Goal: Task Accomplishment & Management: Complete application form

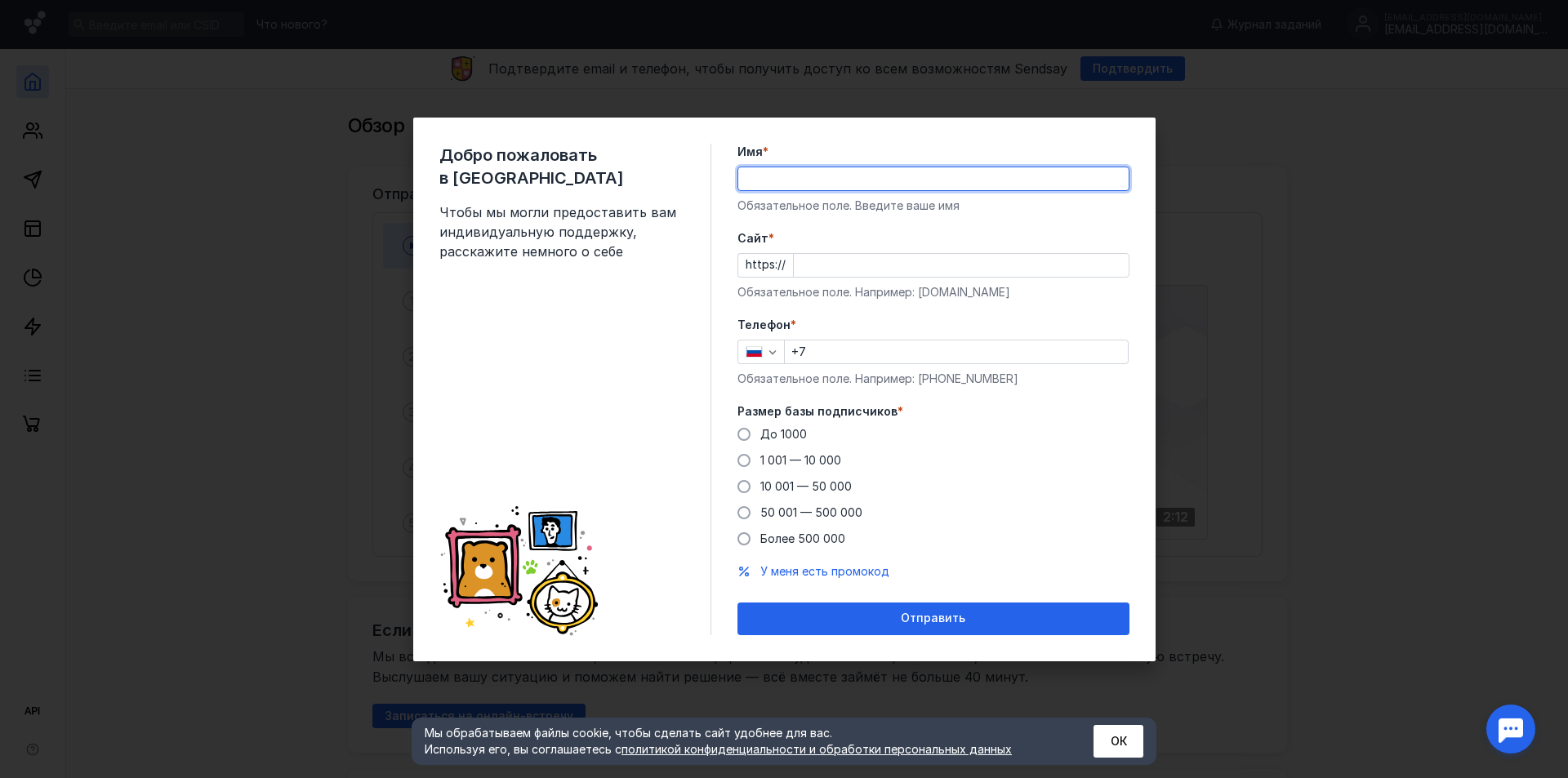
click at [941, 182] on input "Имя *" at bounding box center [933, 179] width 391 height 22
click at [1058, 219] on form "Имя * Обязательное поле. Введите ваше имя [PERSON_NAME] * https:// Обязательное…" at bounding box center [933, 389] width 392 height 492
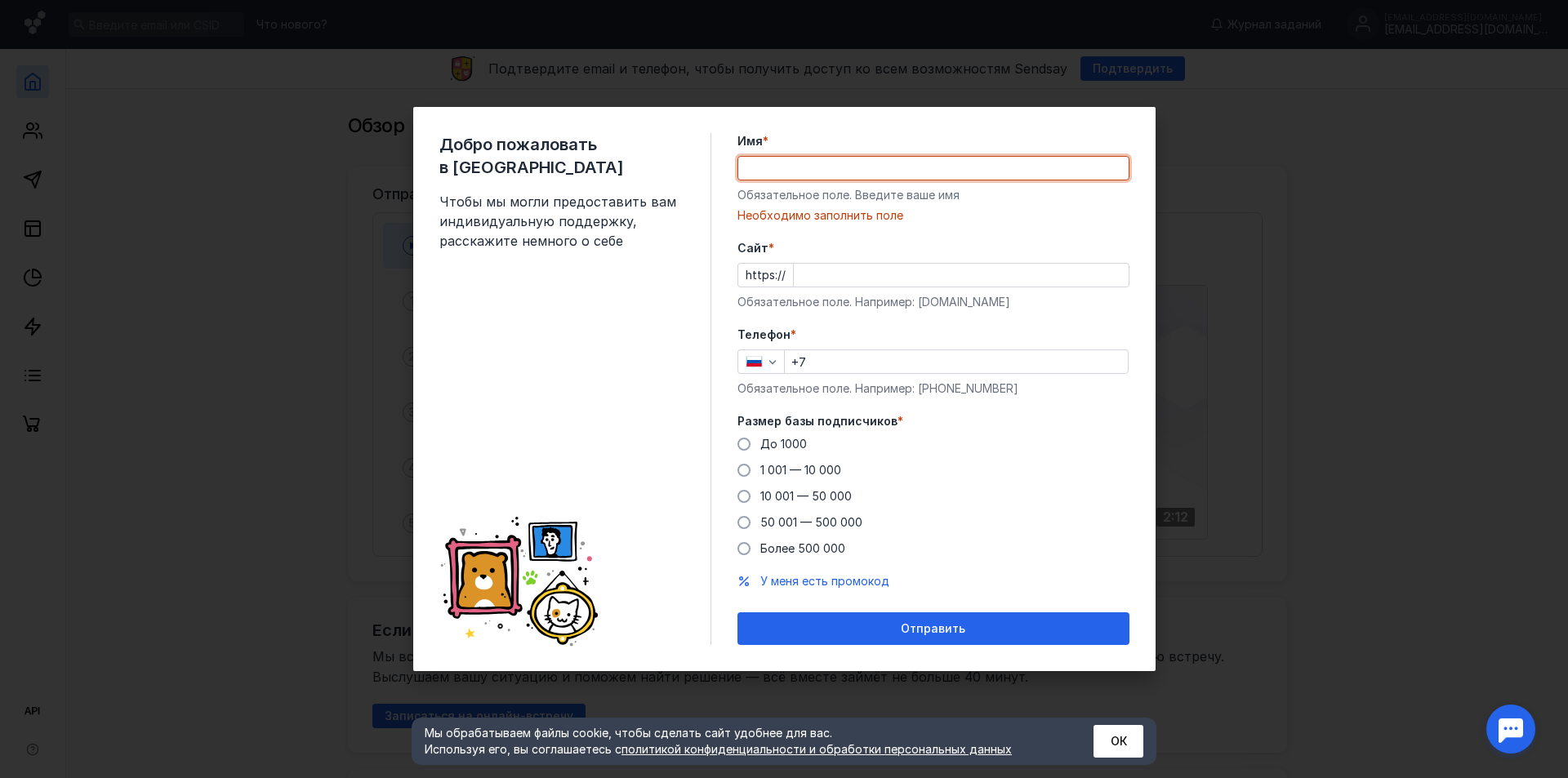
click at [1009, 169] on input "Имя *" at bounding box center [933, 168] width 391 height 22
type input "Свердловская региональная детская общественная организация «Большой полёт»"
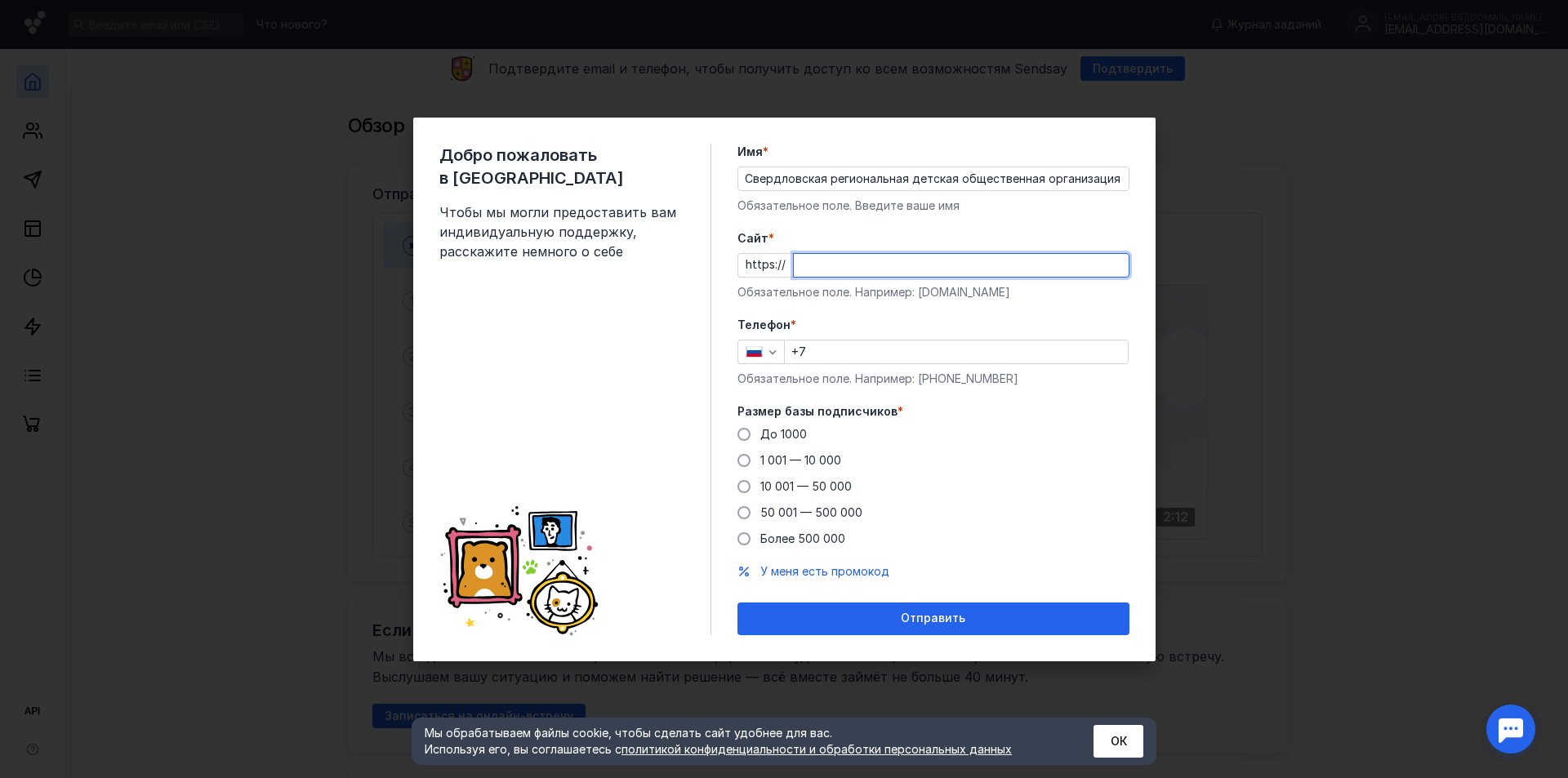
click at [920, 266] on input "Cайт *" at bounding box center [960, 265] width 334 height 22
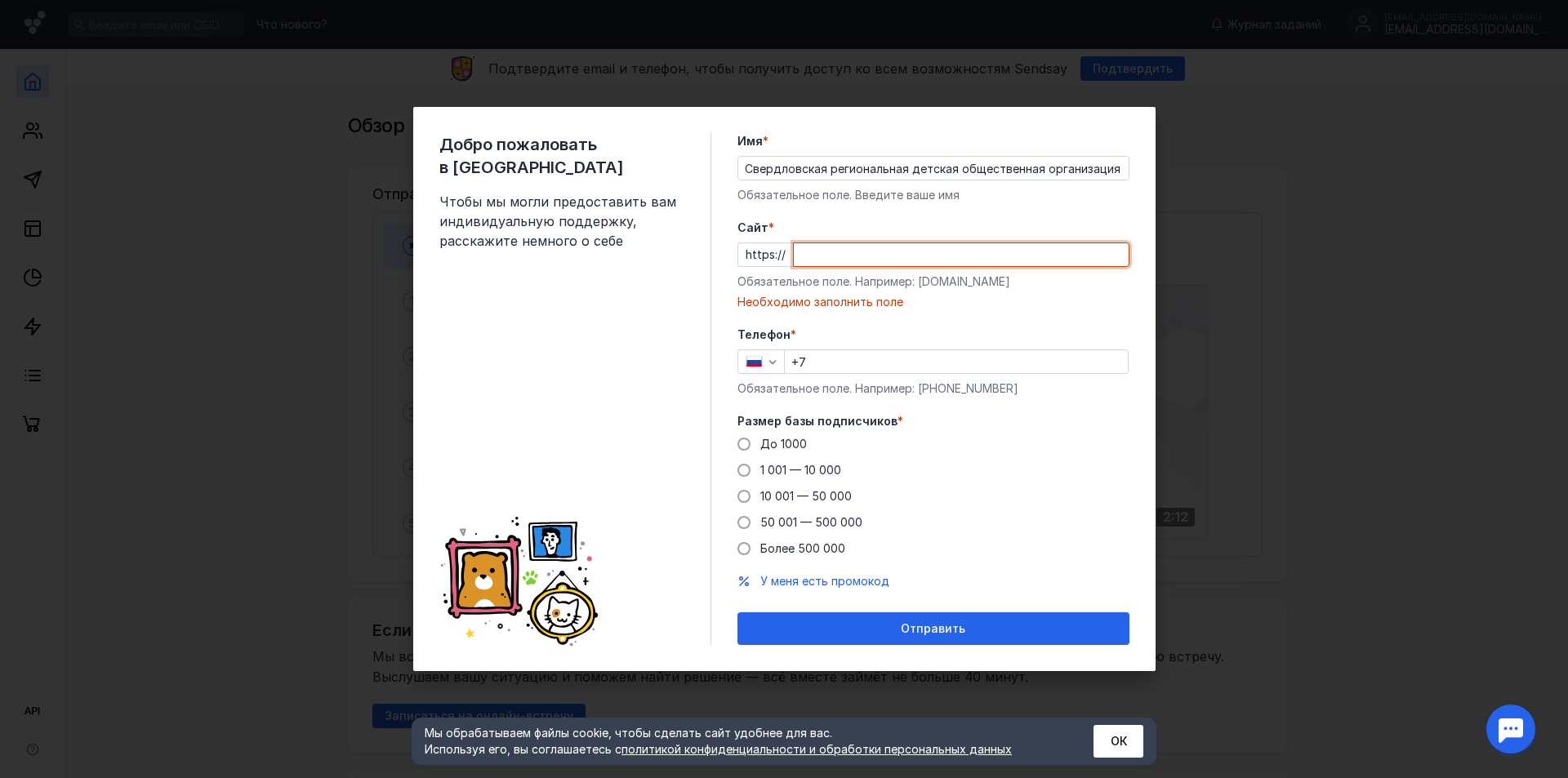
paste input "[DOMAIN_NAME]/"
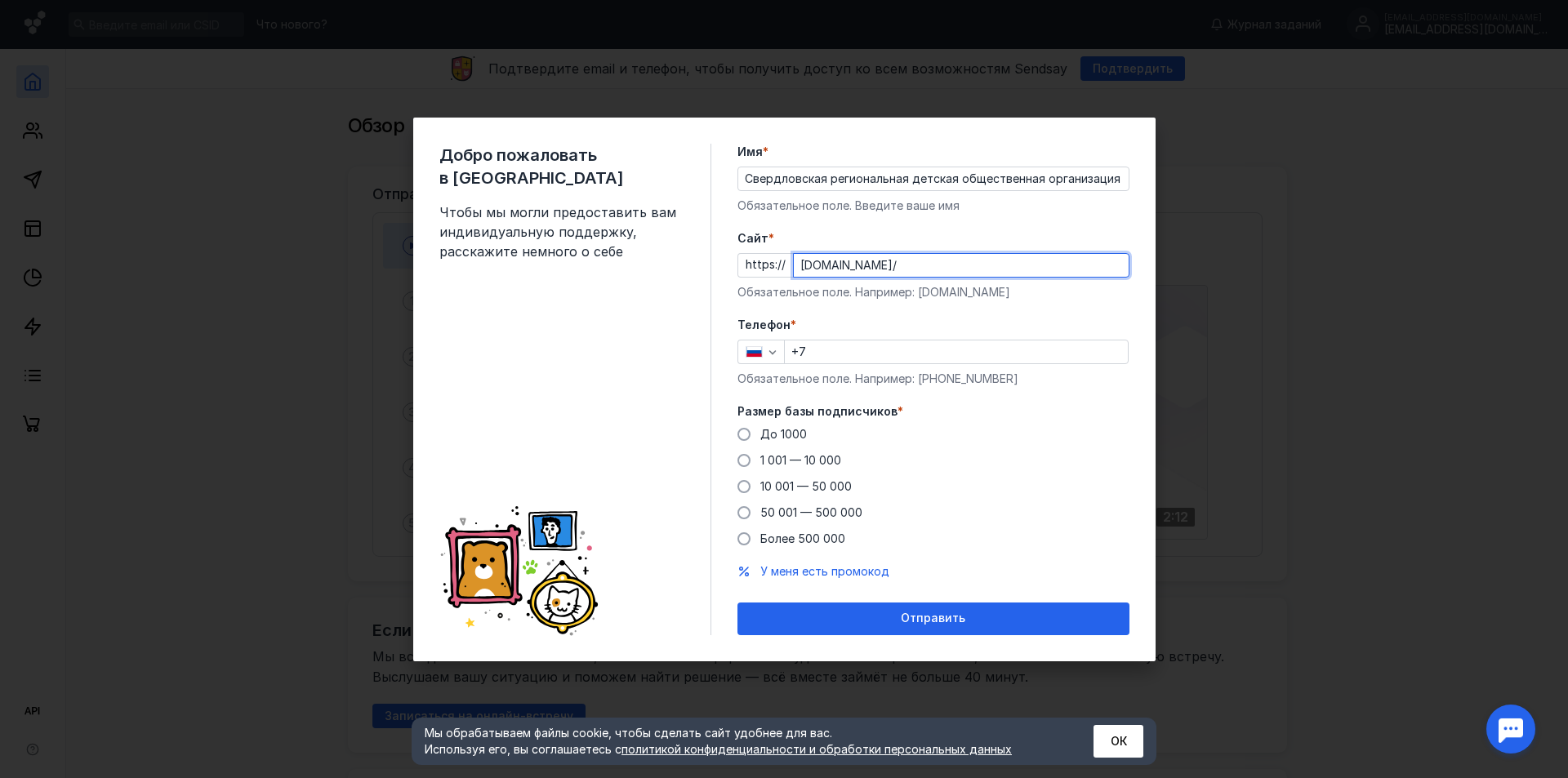
type input "[DOMAIN_NAME]/"
click at [907, 343] on input "+7" at bounding box center [956, 351] width 343 height 22
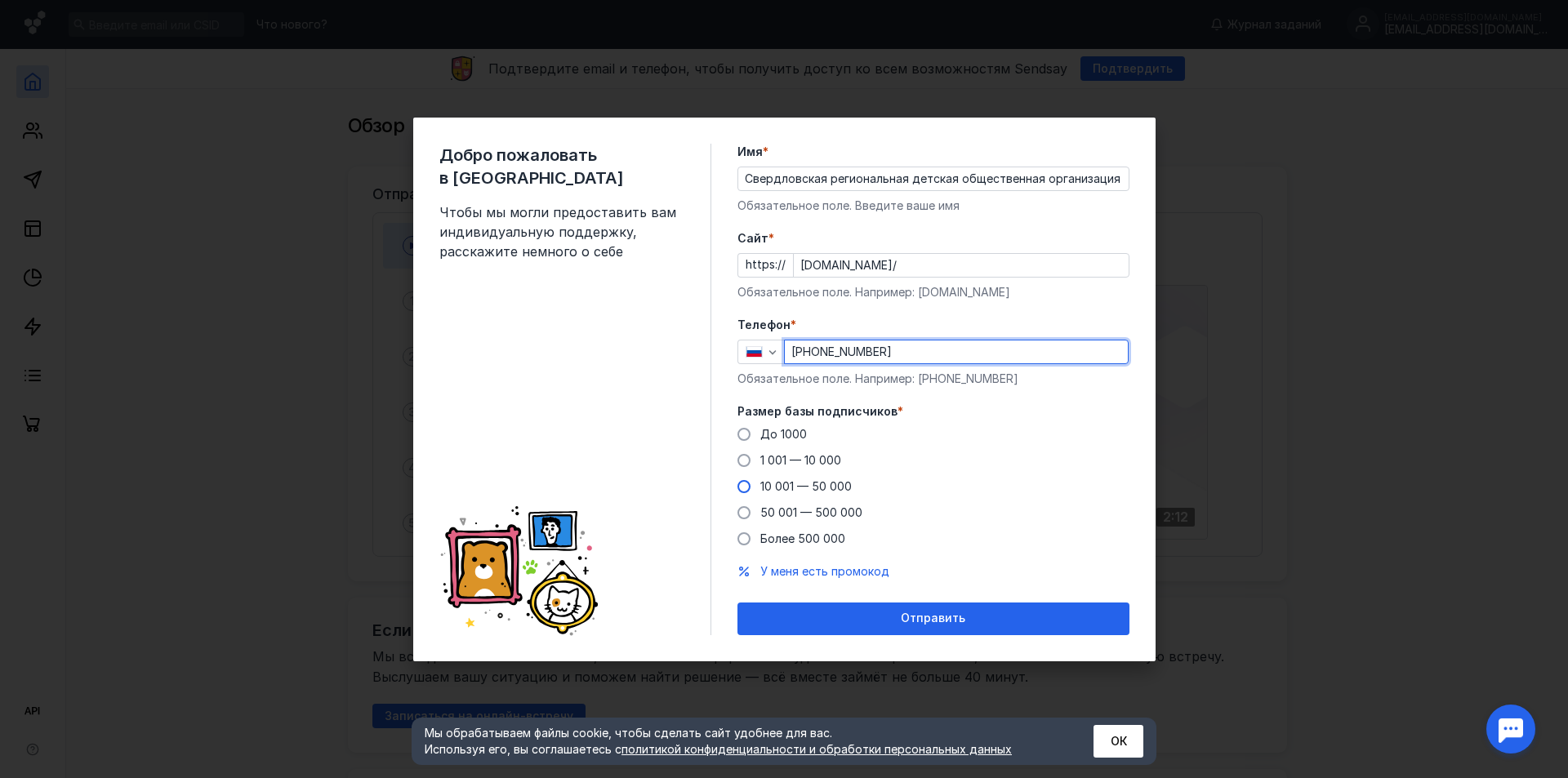
type input "[PHONE_NUMBER]"
click at [819, 479] on span "10 001 — 50 000" at bounding box center [806, 486] width 92 height 14
click at [0, 0] on input "10 001 — 50 000" at bounding box center [0, 0] width 0 height 0
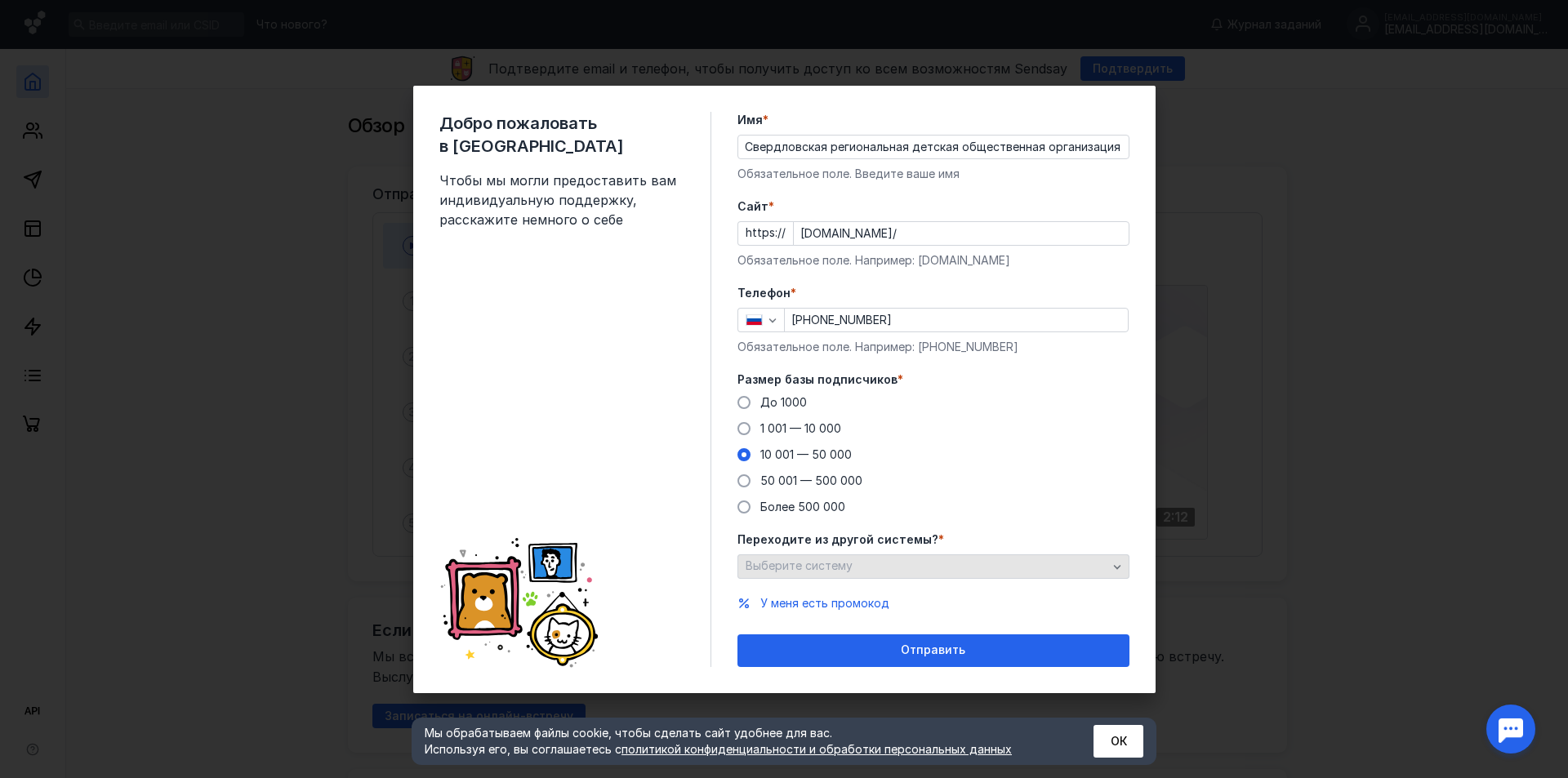
click at [960, 567] on div "Выберите систему" at bounding box center [925, 565] width 370 height 14
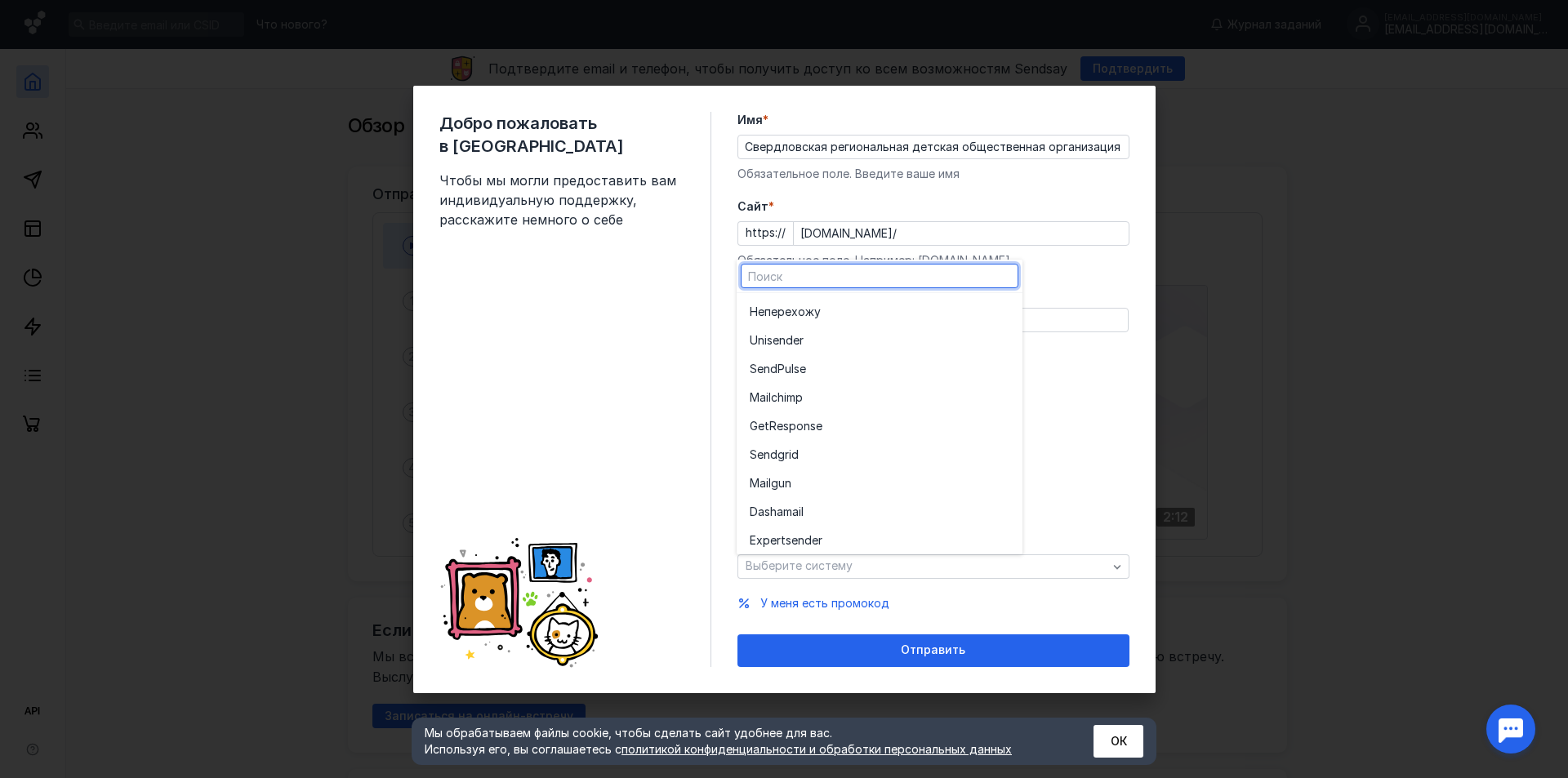
click at [1072, 490] on div "До [DATE] 1 001 — 10 000 10 001 — 50 000 50 001 — 500 000 Более 500 000" at bounding box center [933, 454] width 392 height 121
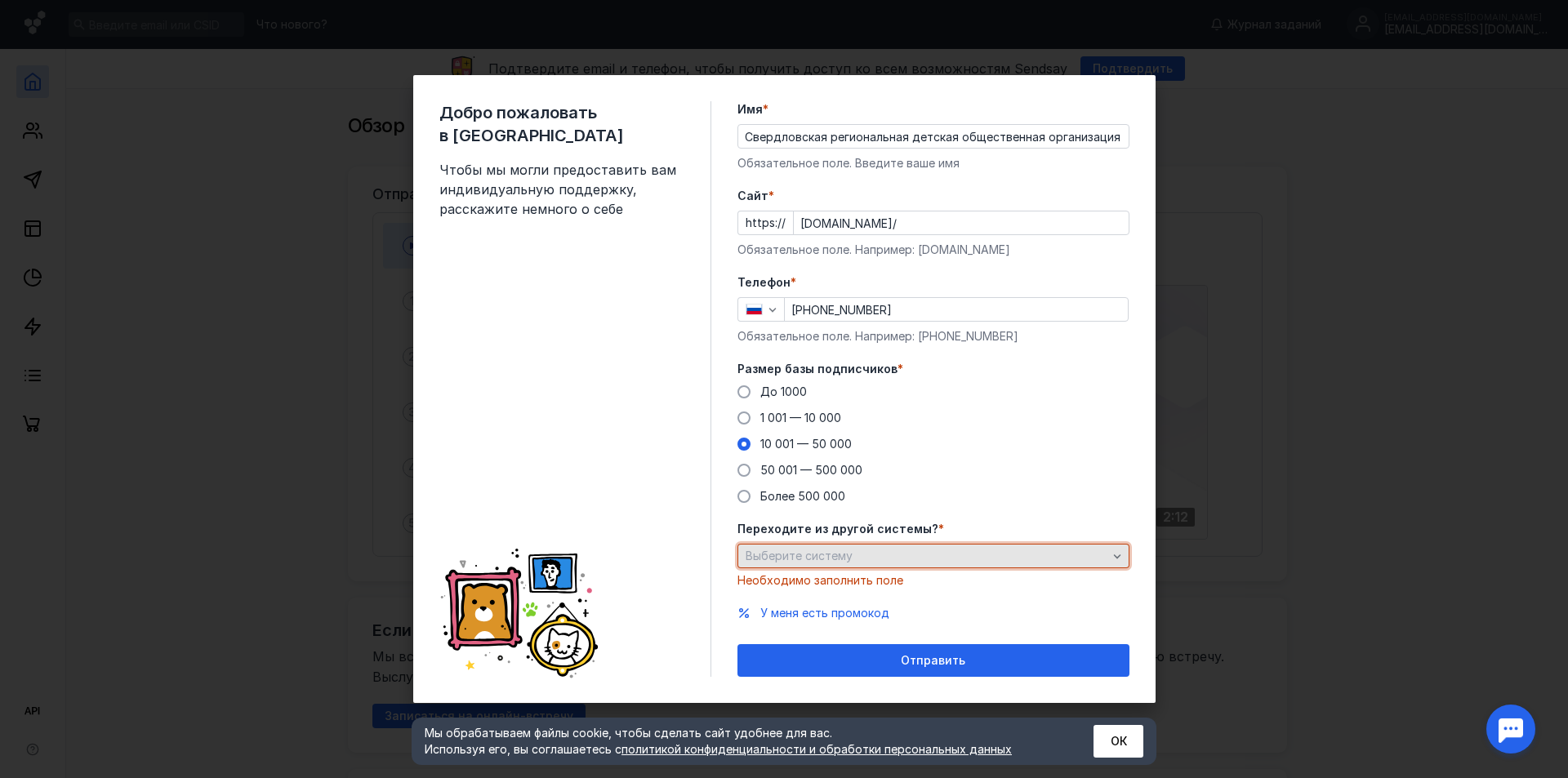
click at [1005, 552] on div "Выберите систему" at bounding box center [925, 556] width 370 height 14
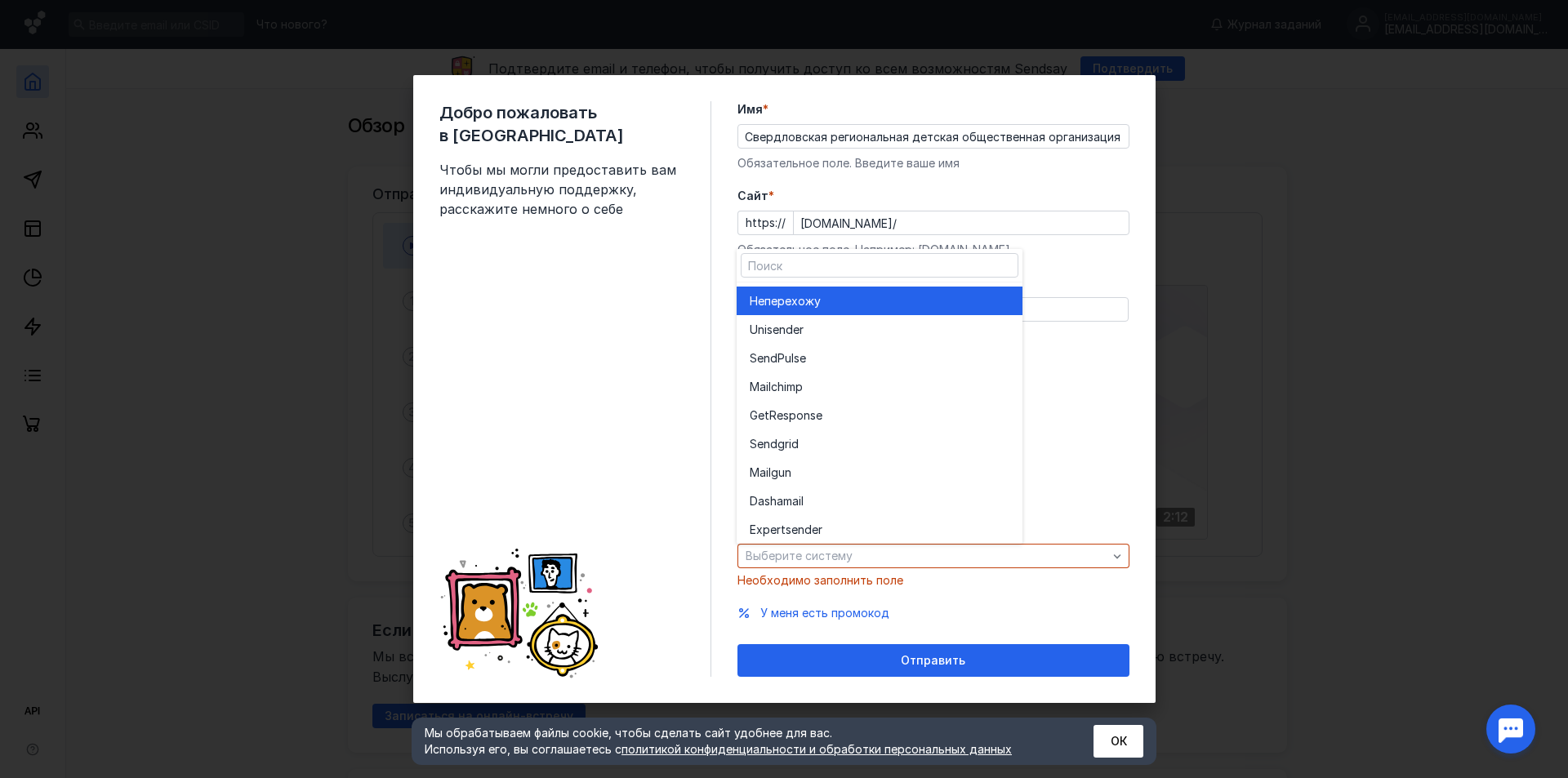
click at [921, 296] on div "Не перехожу" at bounding box center [879, 301] width 259 height 16
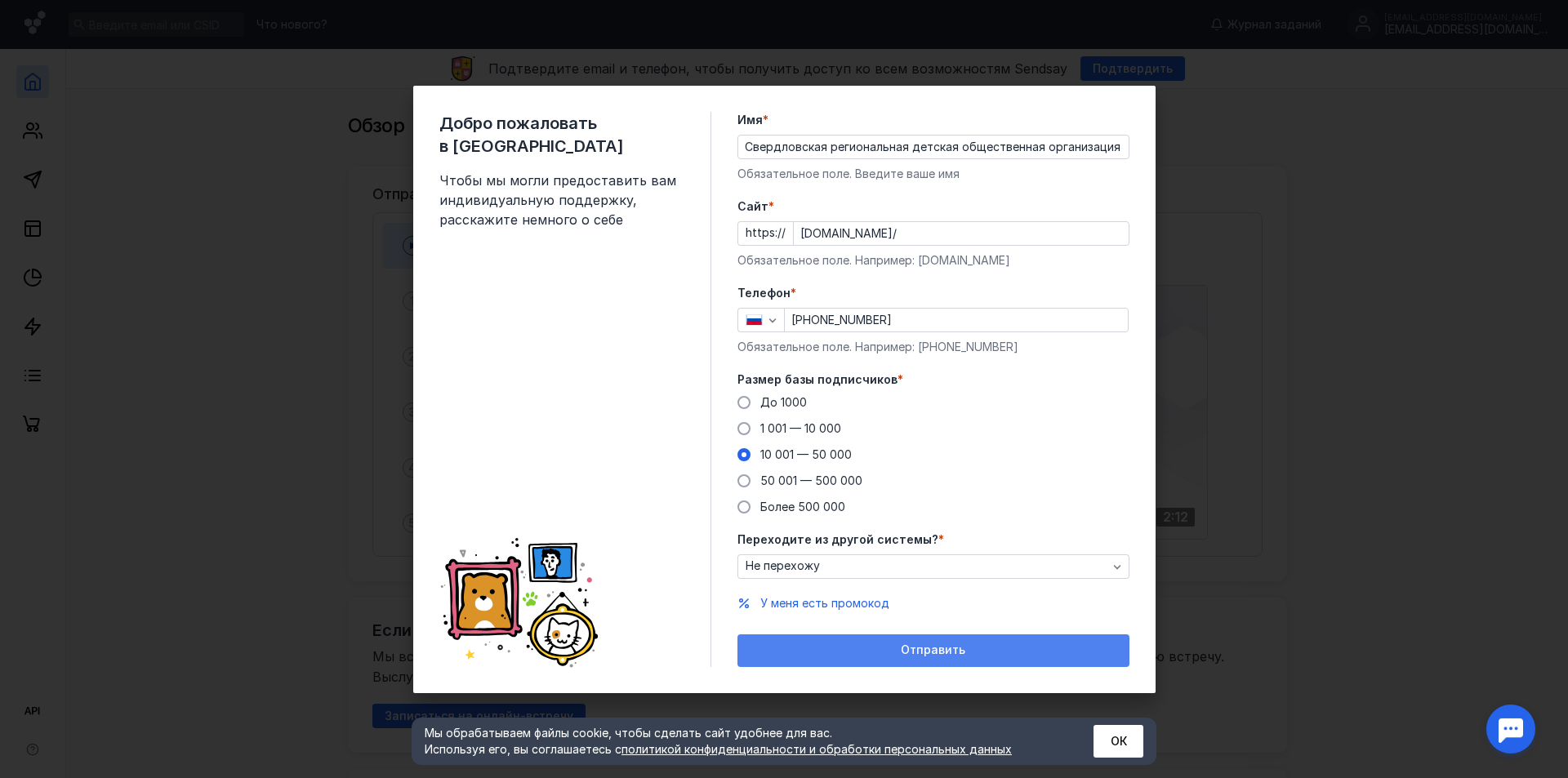
click at [925, 642] on div "Отправить" at bounding box center [933, 650] width 392 height 33
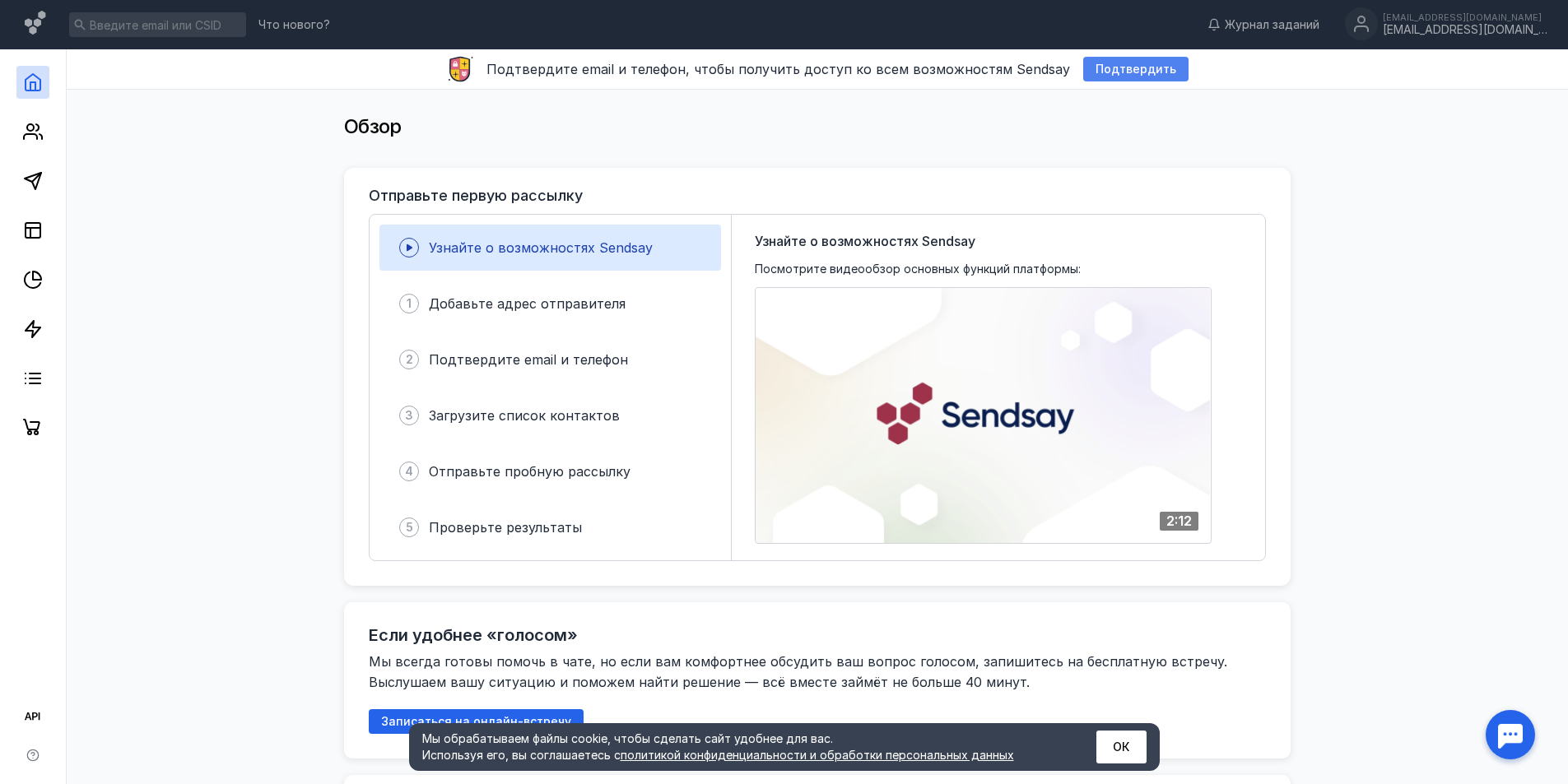
click at [1105, 71] on span "Подтвердить" at bounding box center [1135, 69] width 80 height 14
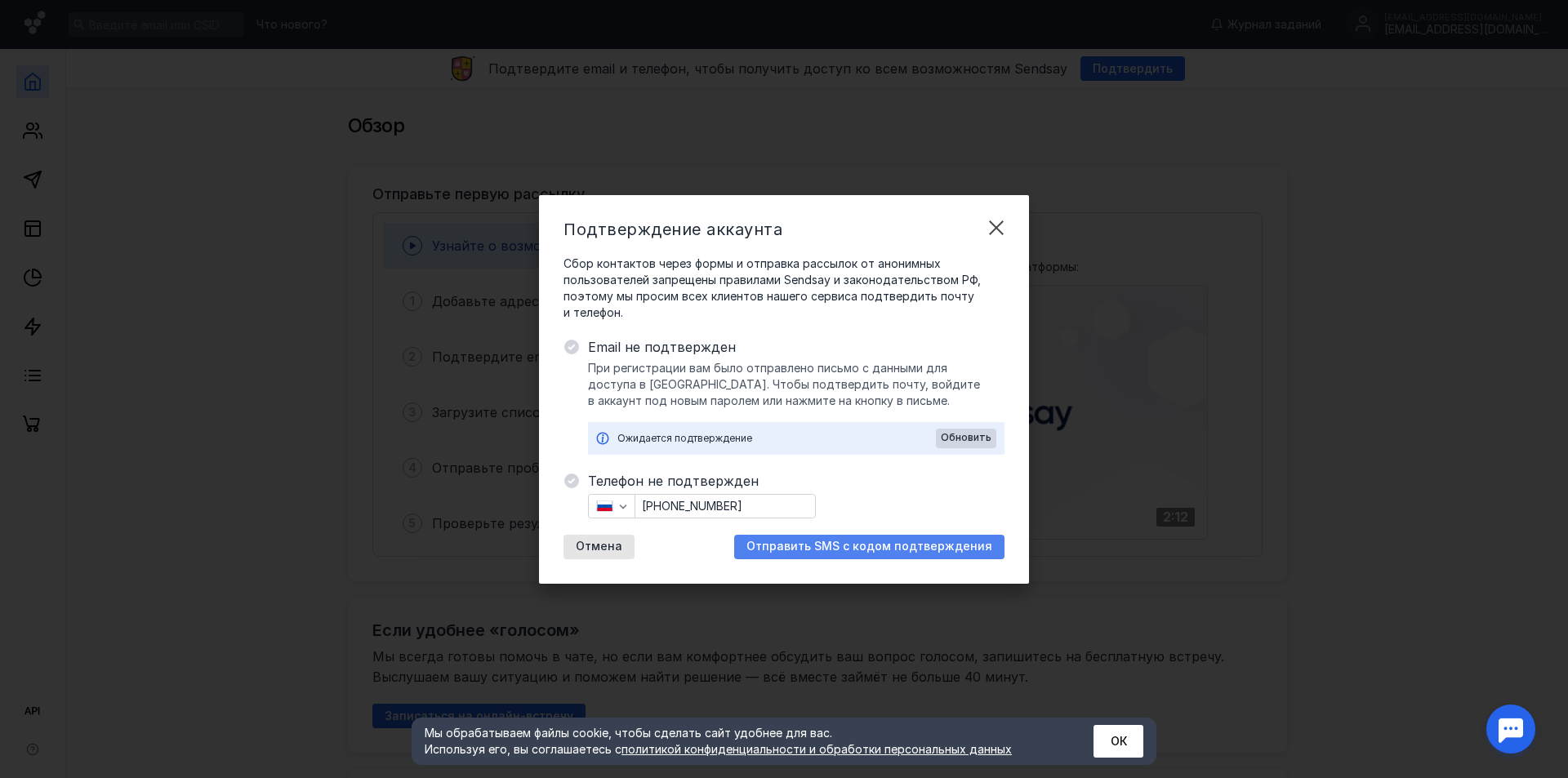
click at [796, 544] on span "Отправить SMS с кодом подтверждения" at bounding box center [869, 546] width 245 height 14
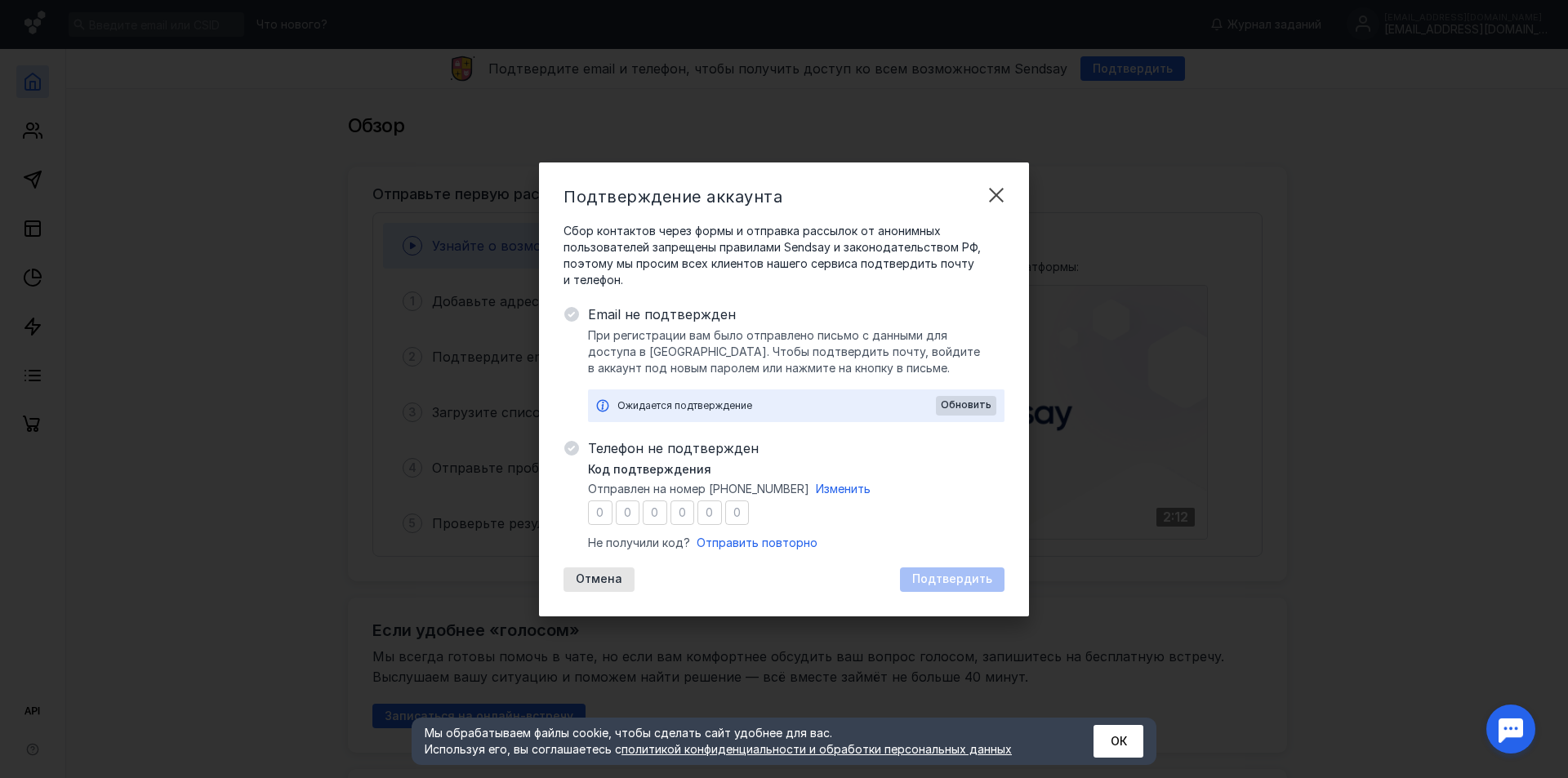
type input "4"
type input "8"
type input "2"
type input "5"
type input "7"
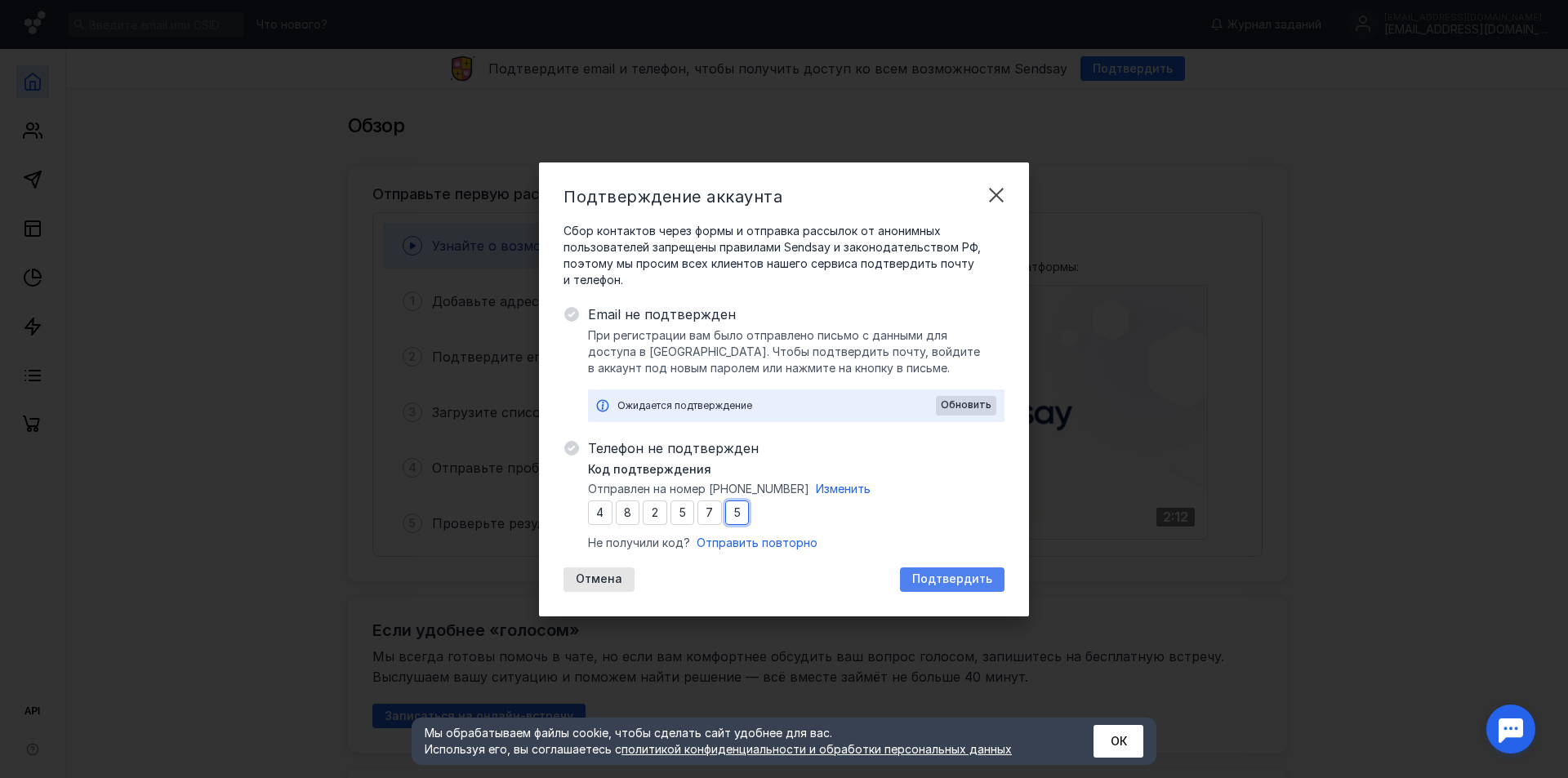
type input "5"
click at [916, 569] on div "Подтвердить" at bounding box center [953, 580] width 105 height 24
click at [916, 569] on div "Отмена Подтвердить" at bounding box center [783, 580] width 441 height 24
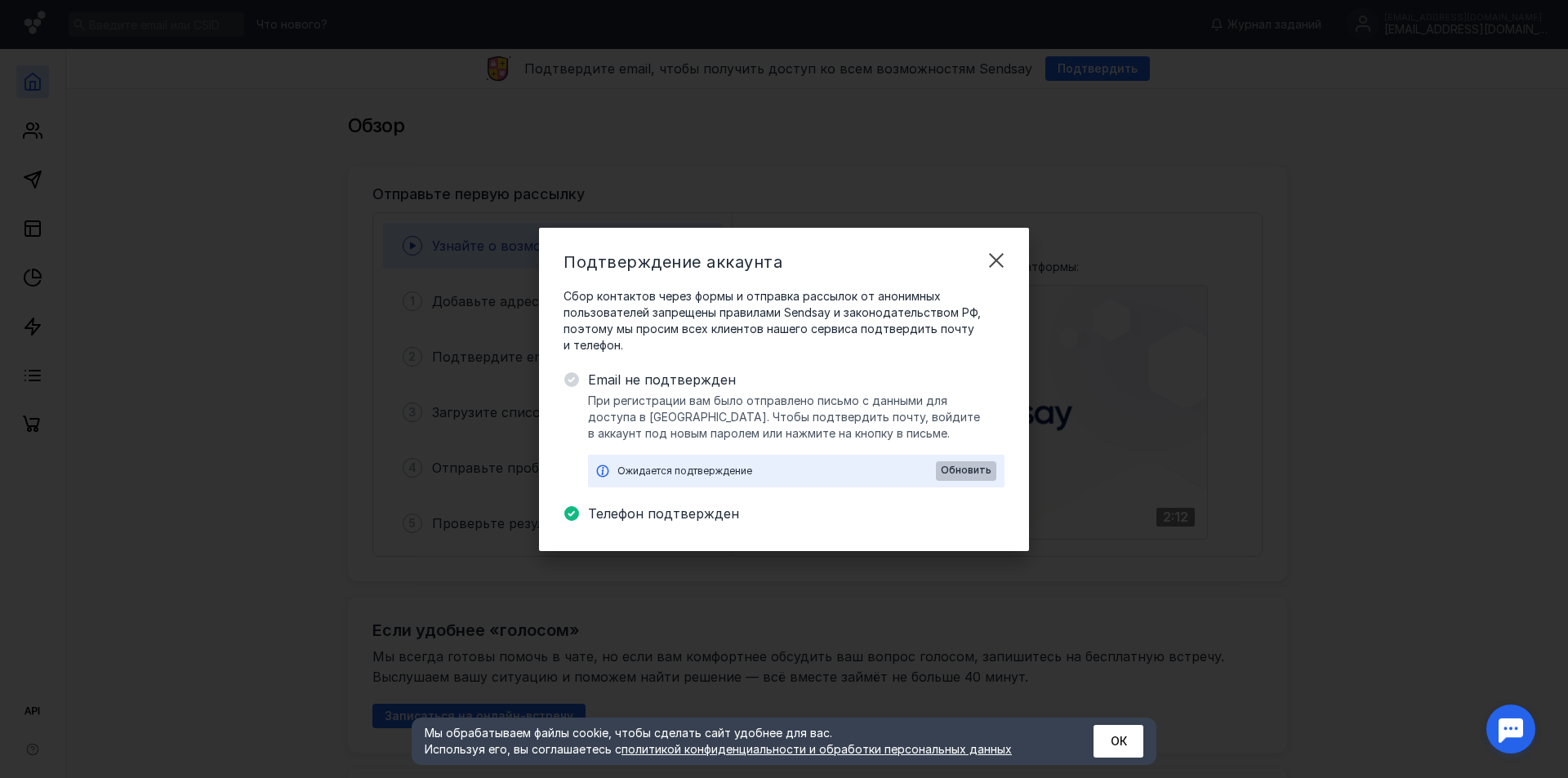
click at [981, 468] on span "Обновить" at bounding box center [966, 470] width 51 height 11
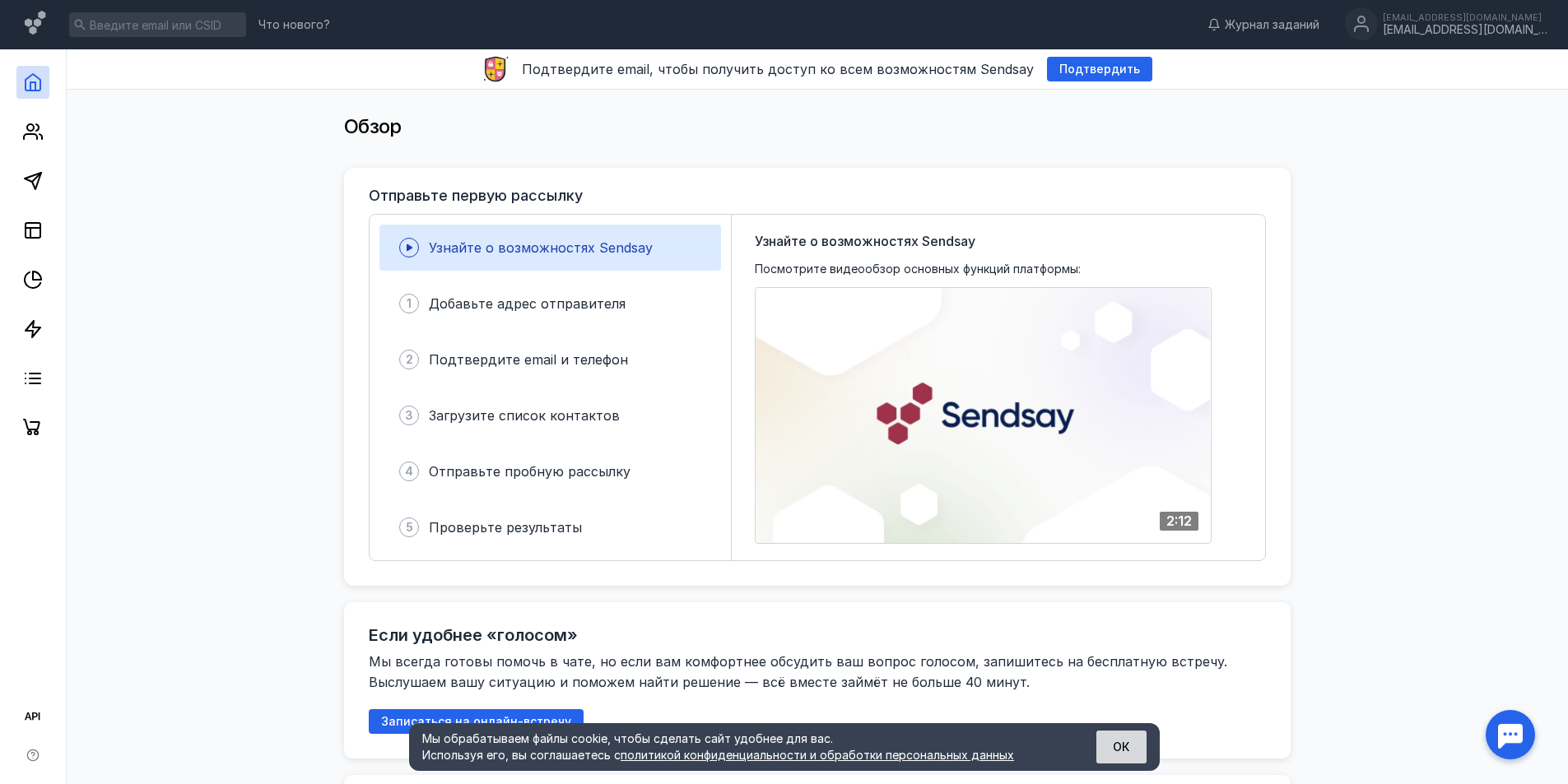
click at [1129, 749] on button "ОК" at bounding box center [1121, 746] width 50 height 33
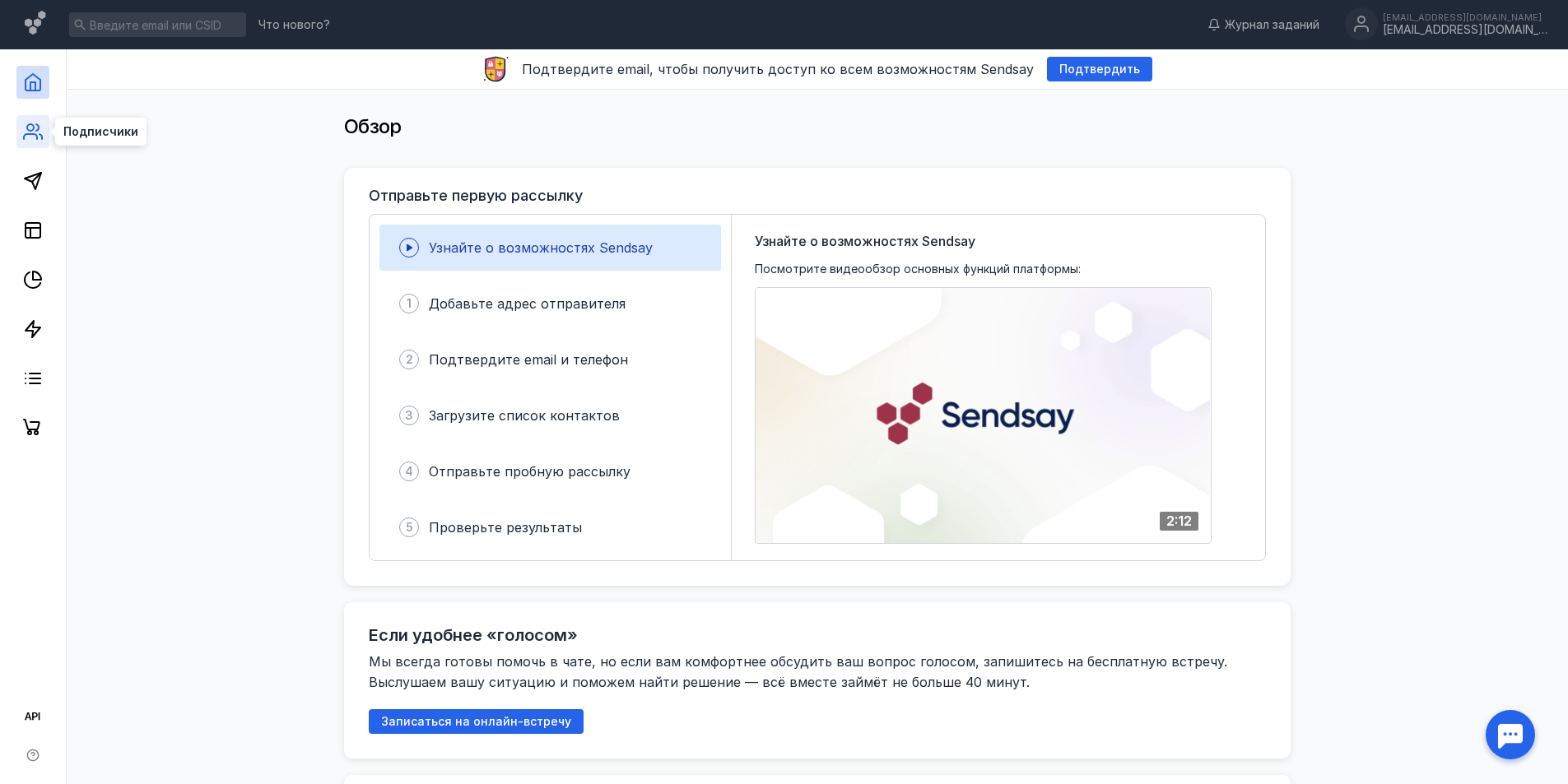
click at [31, 129] on icon at bounding box center [32, 131] width 20 height 20
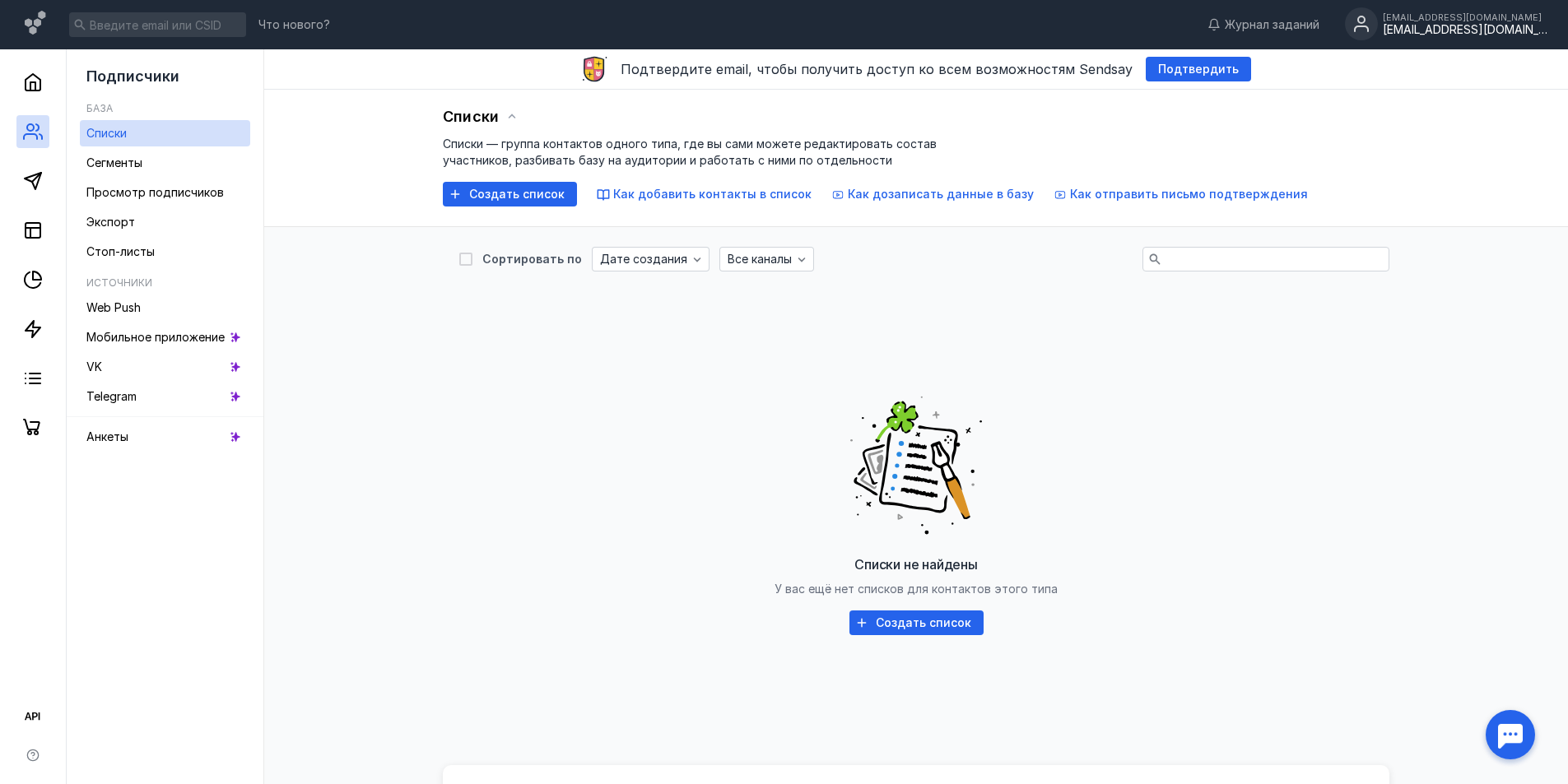
click at [1480, 38] on div "[EMAIL_ADDRESS][DOMAIN_NAME] [EMAIL_ADDRESS][DOMAIN_NAME]" at bounding box center [1445, 25] width 202 height 35
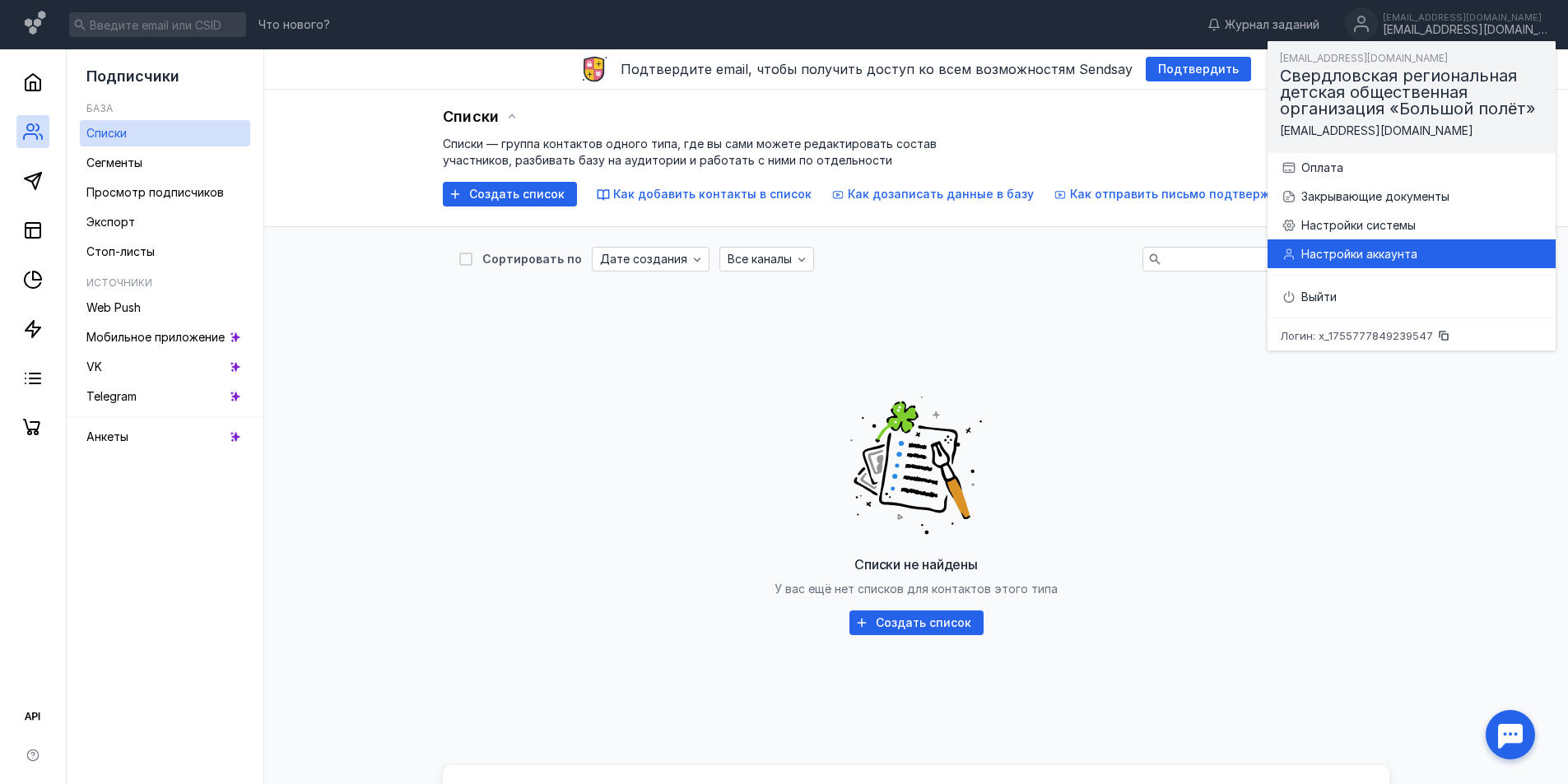
click at [1435, 247] on div "Настройки аккаунта" at bounding box center [1421, 254] width 241 height 16
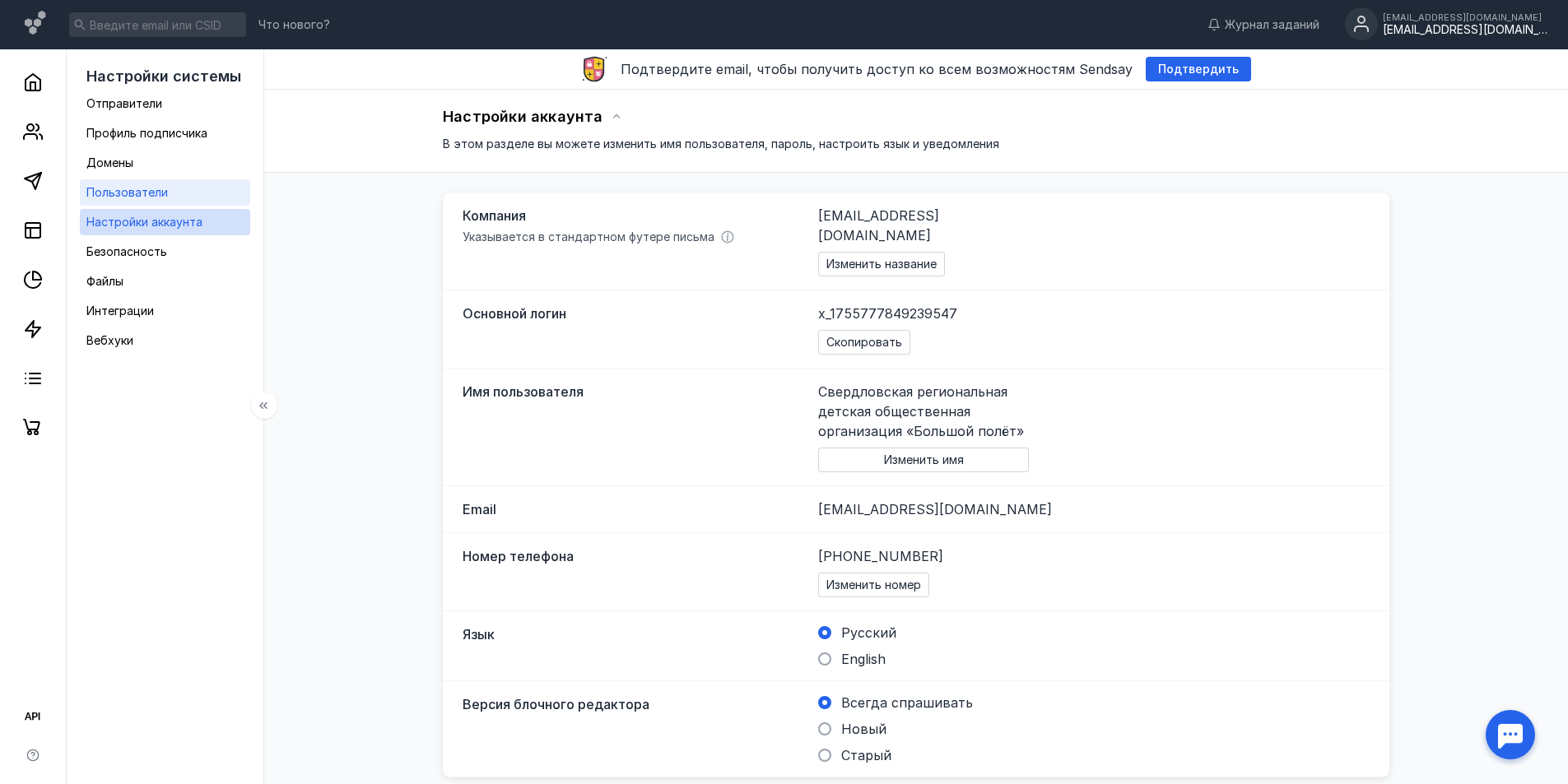
click at [148, 193] on span "Пользователи" at bounding box center [127, 192] width 81 height 14
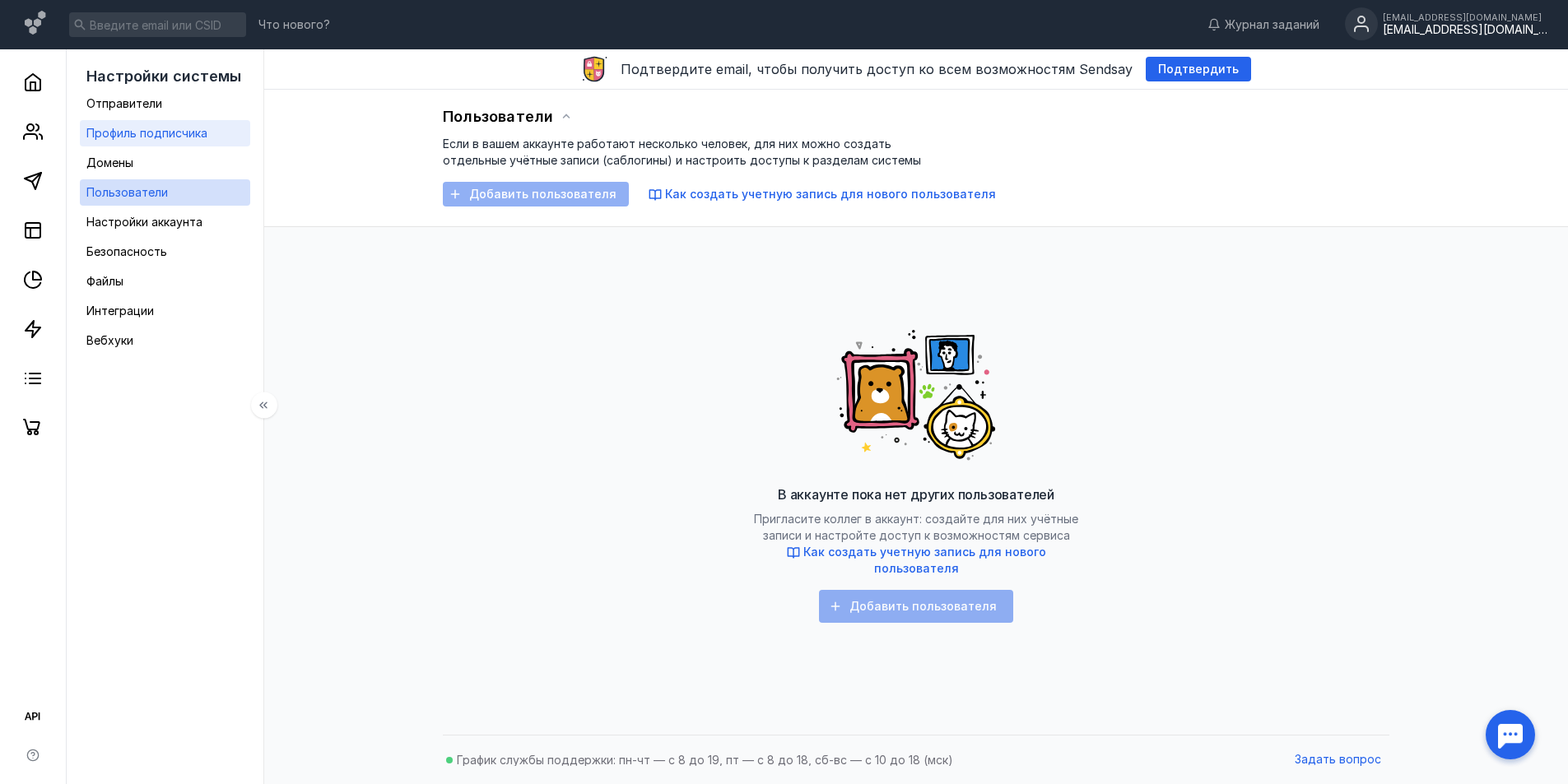
click at [144, 135] on span "Профиль подписчика" at bounding box center [147, 132] width 121 height 14
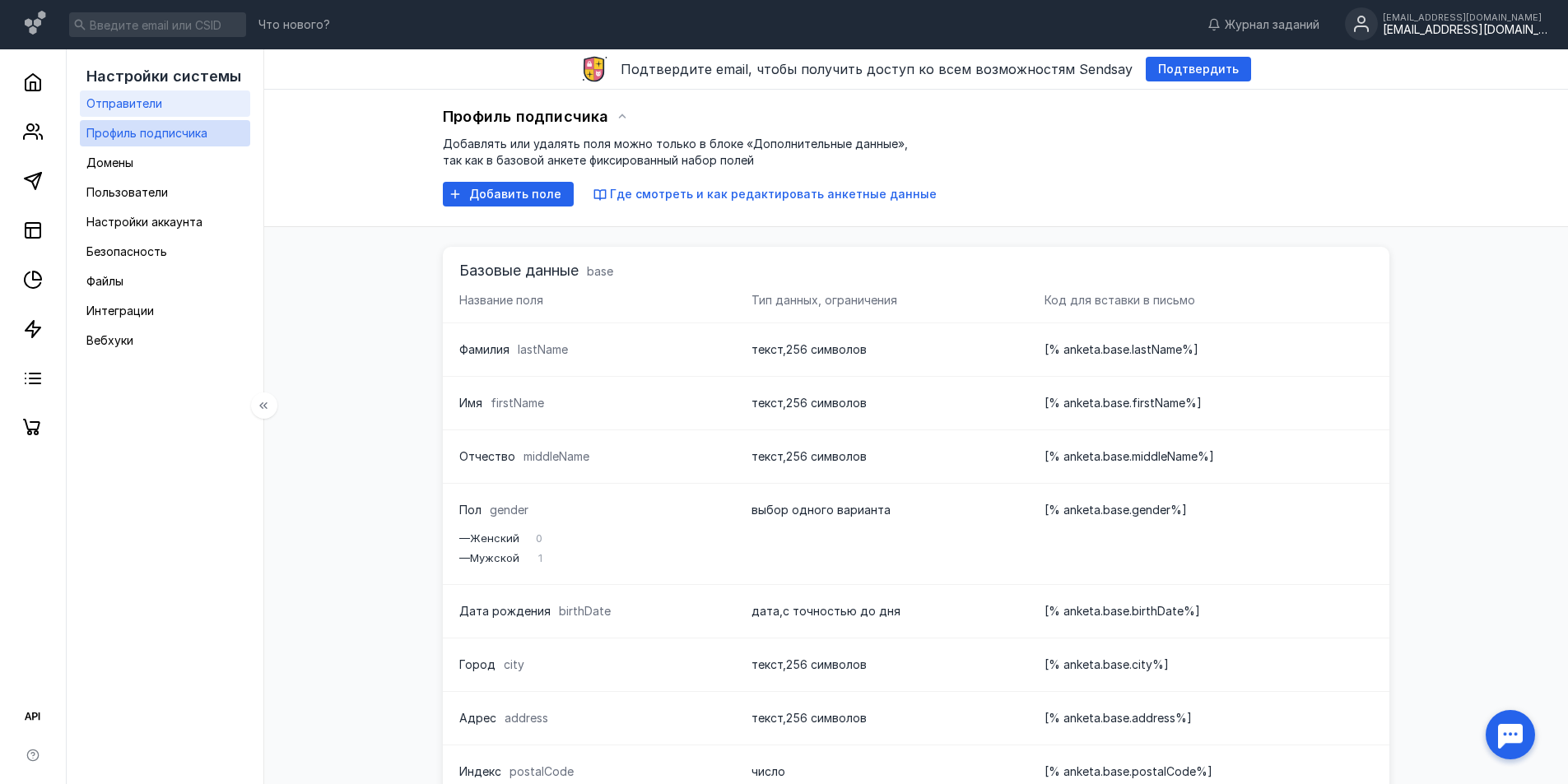
click at [148, 108] on span "Отправители" at bounding box center [125, 103] width 76 height 14
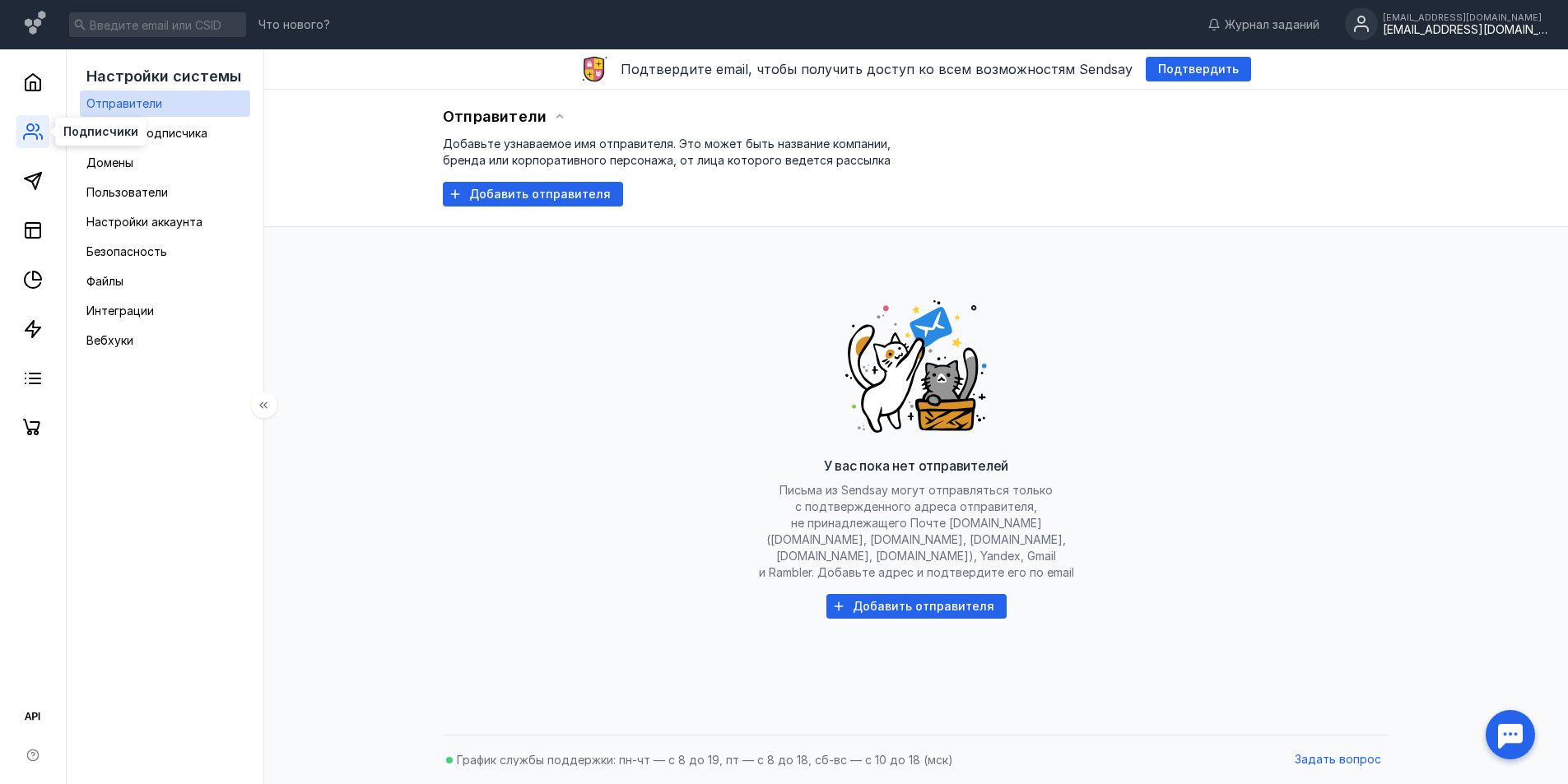
click at [39, 137] on icon at bounding box center [32, 131] width 20 height 20
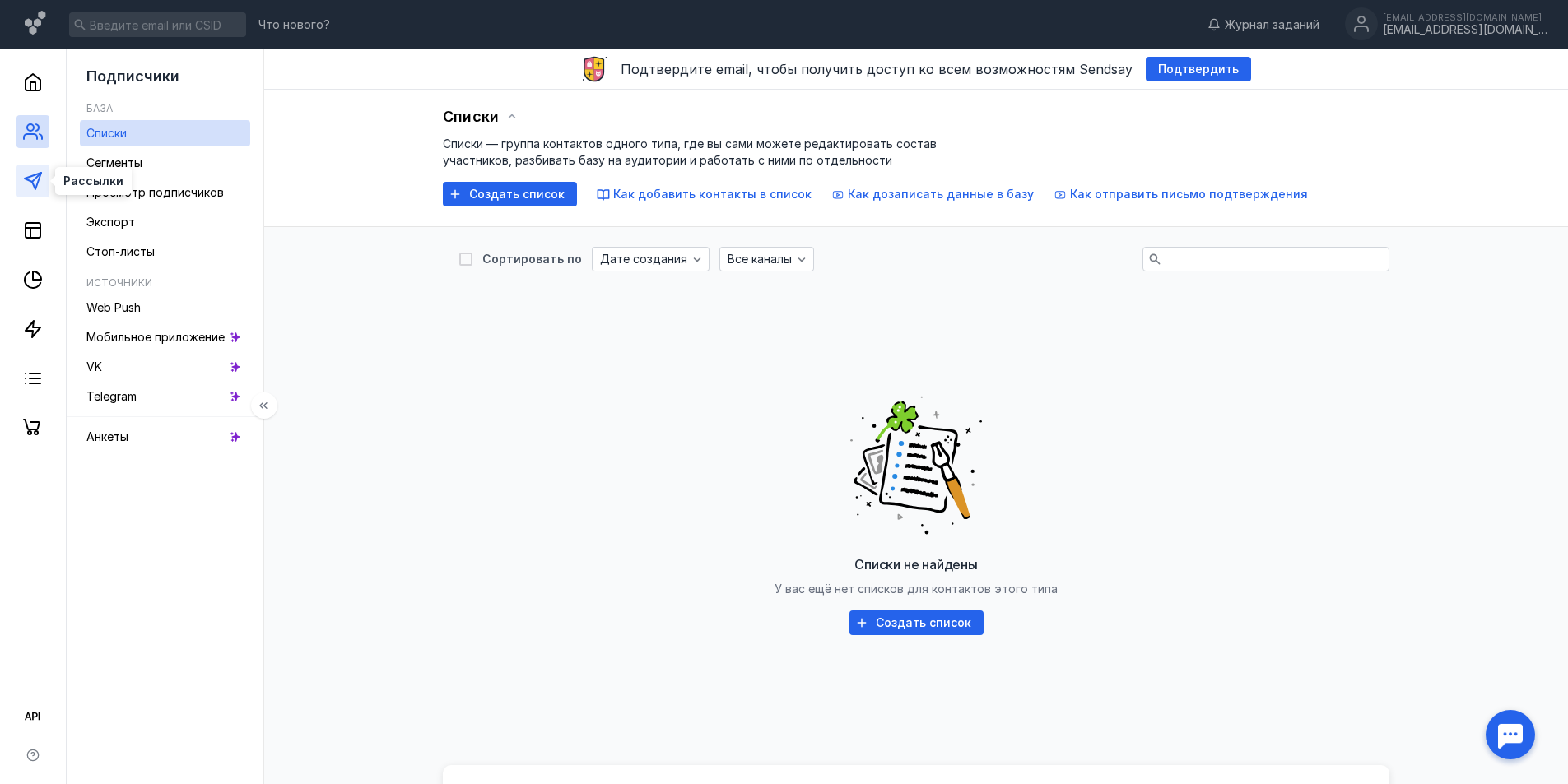
click at [25, 183] on icon at bounding box center [32, 180] width 20 height 20
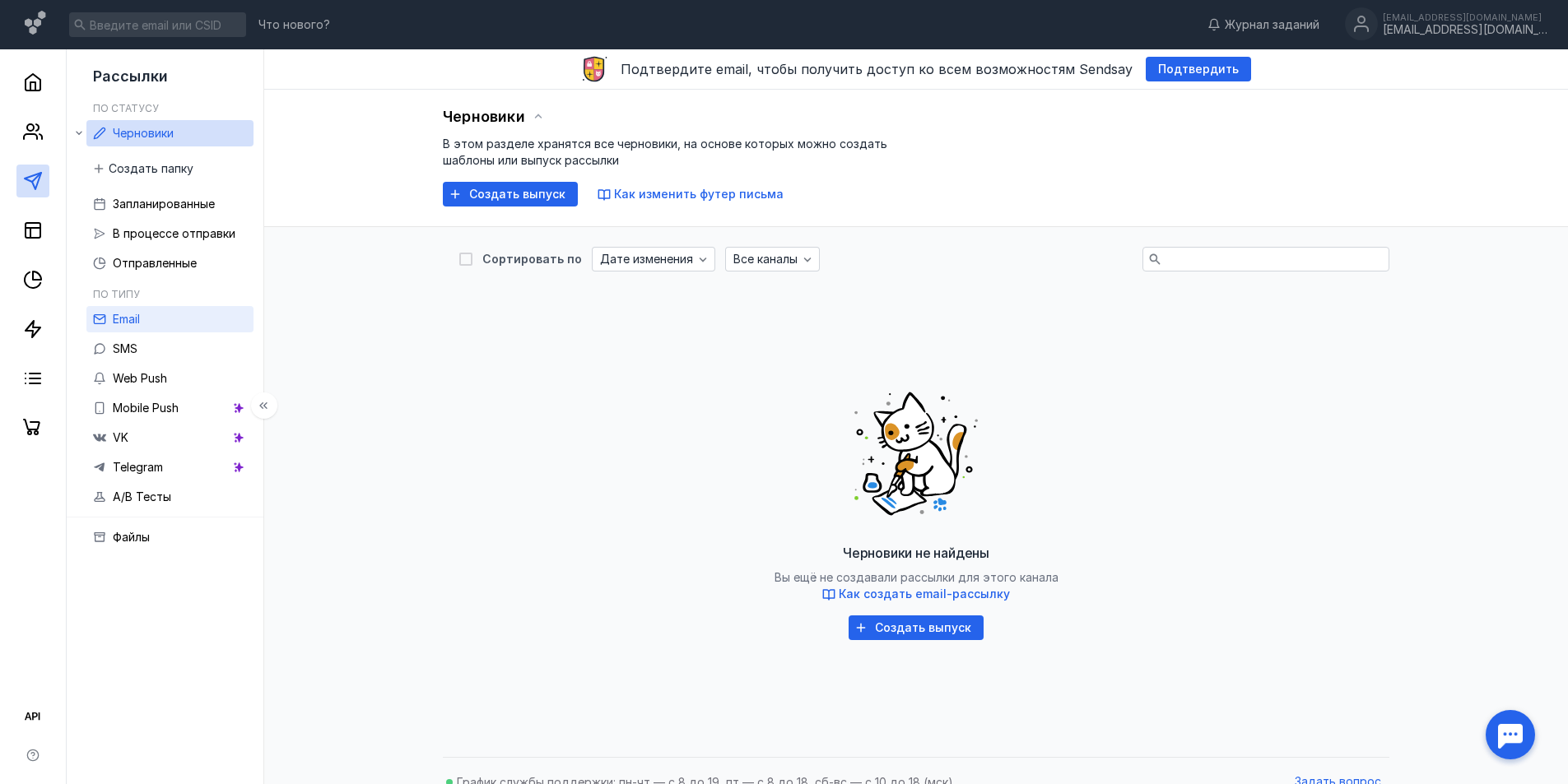
click at [218, 327] on link "Email" at bounding box center [170, 319] width 167 height 26
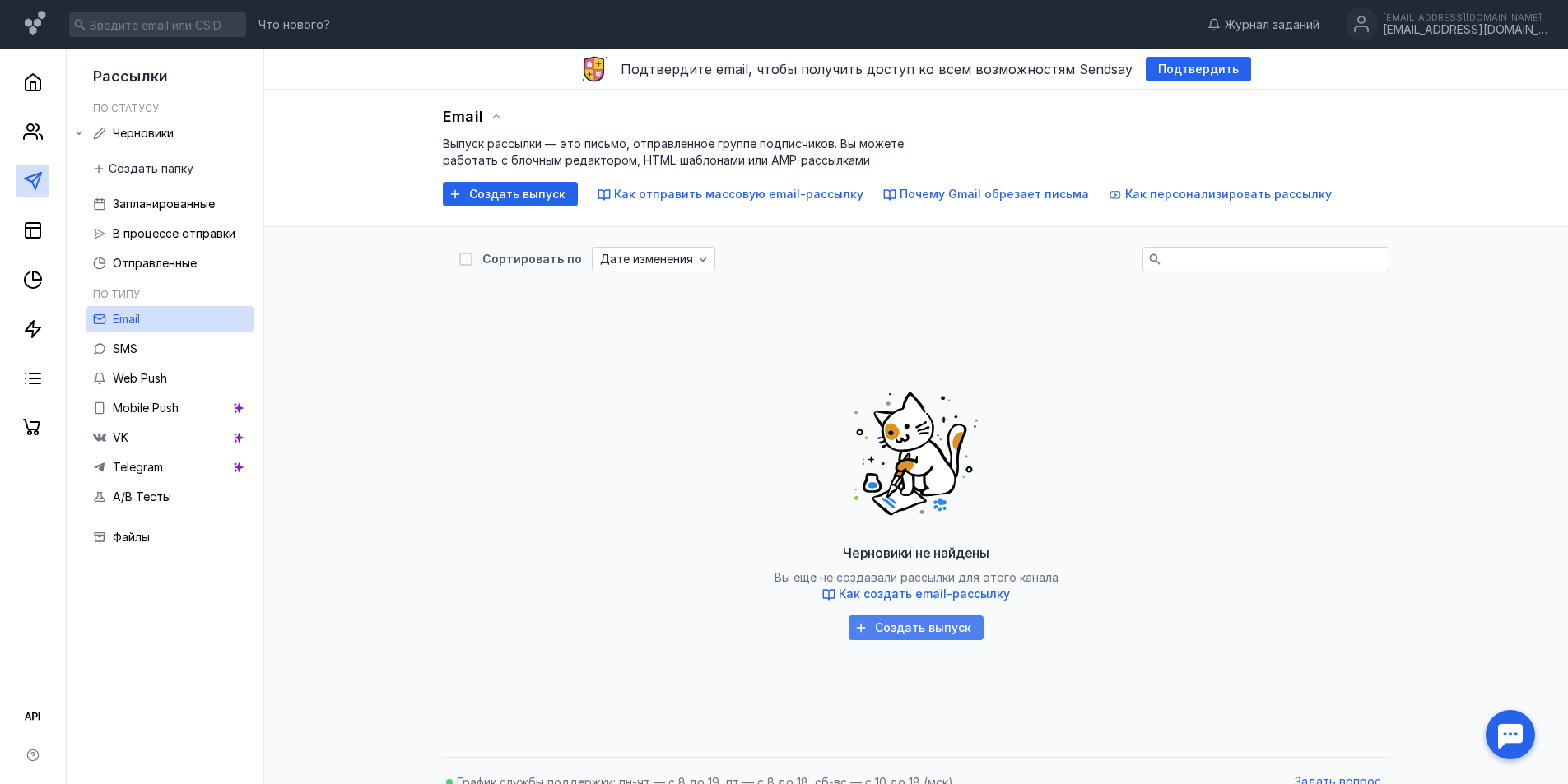
click at [943, 624] on span "Создать выпуск" at bounding box center [923, 627] width 96 height 14
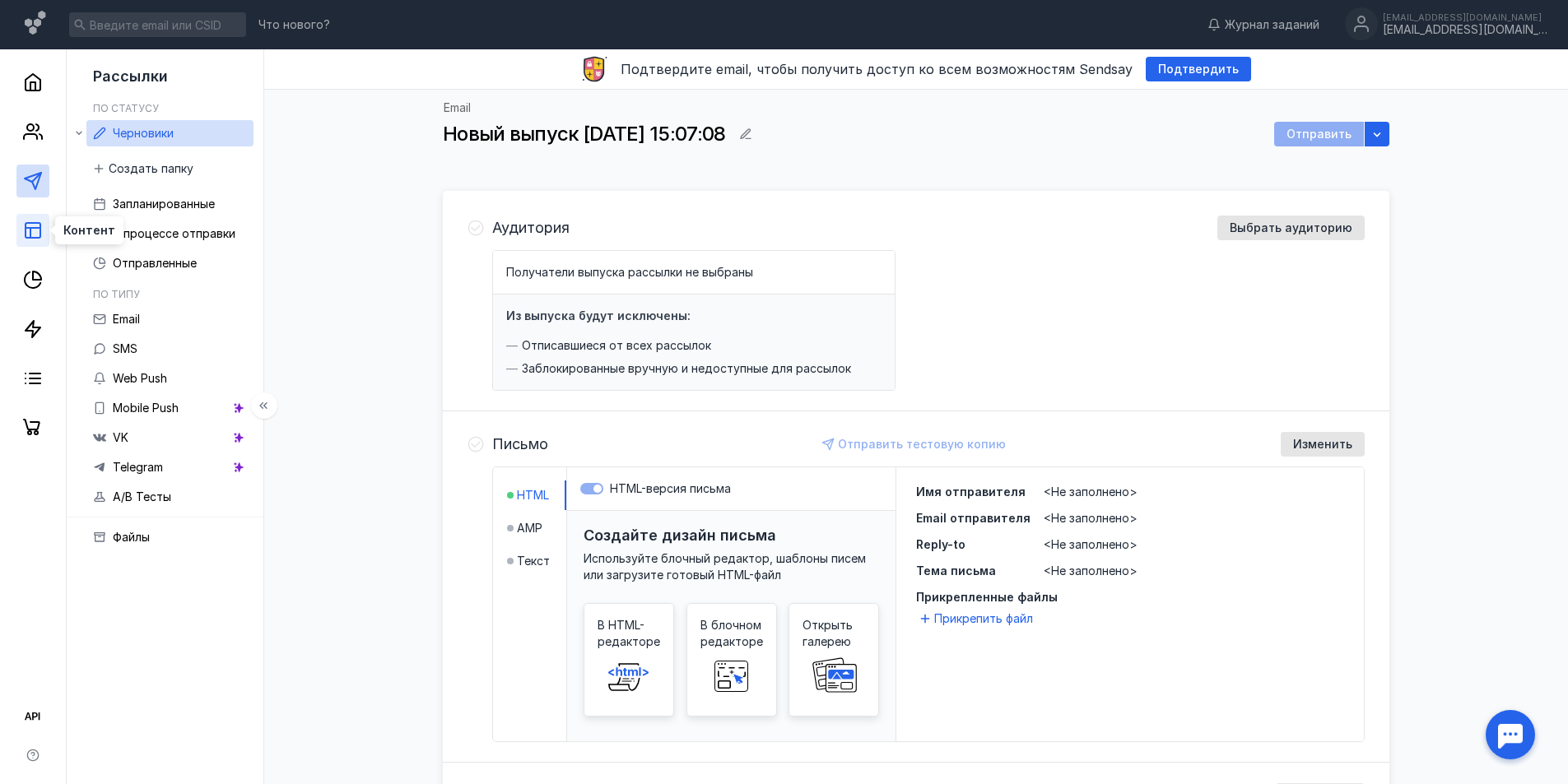
click at [29, 221] on icon at bounding box center [32, 230] width 20 height 20
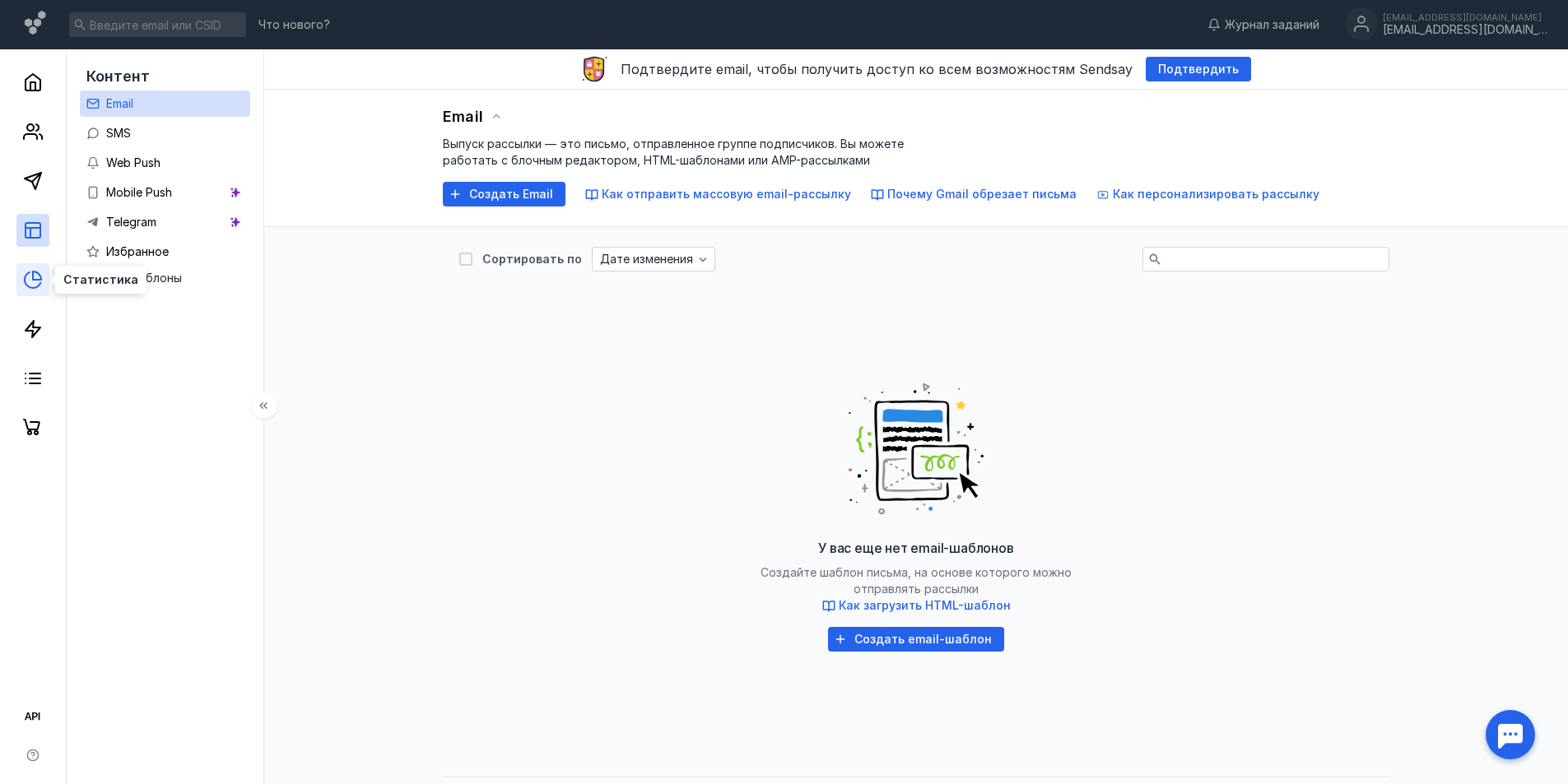
click at [32, 280] on icon at bounding box center [32, 279] width 20 height 20
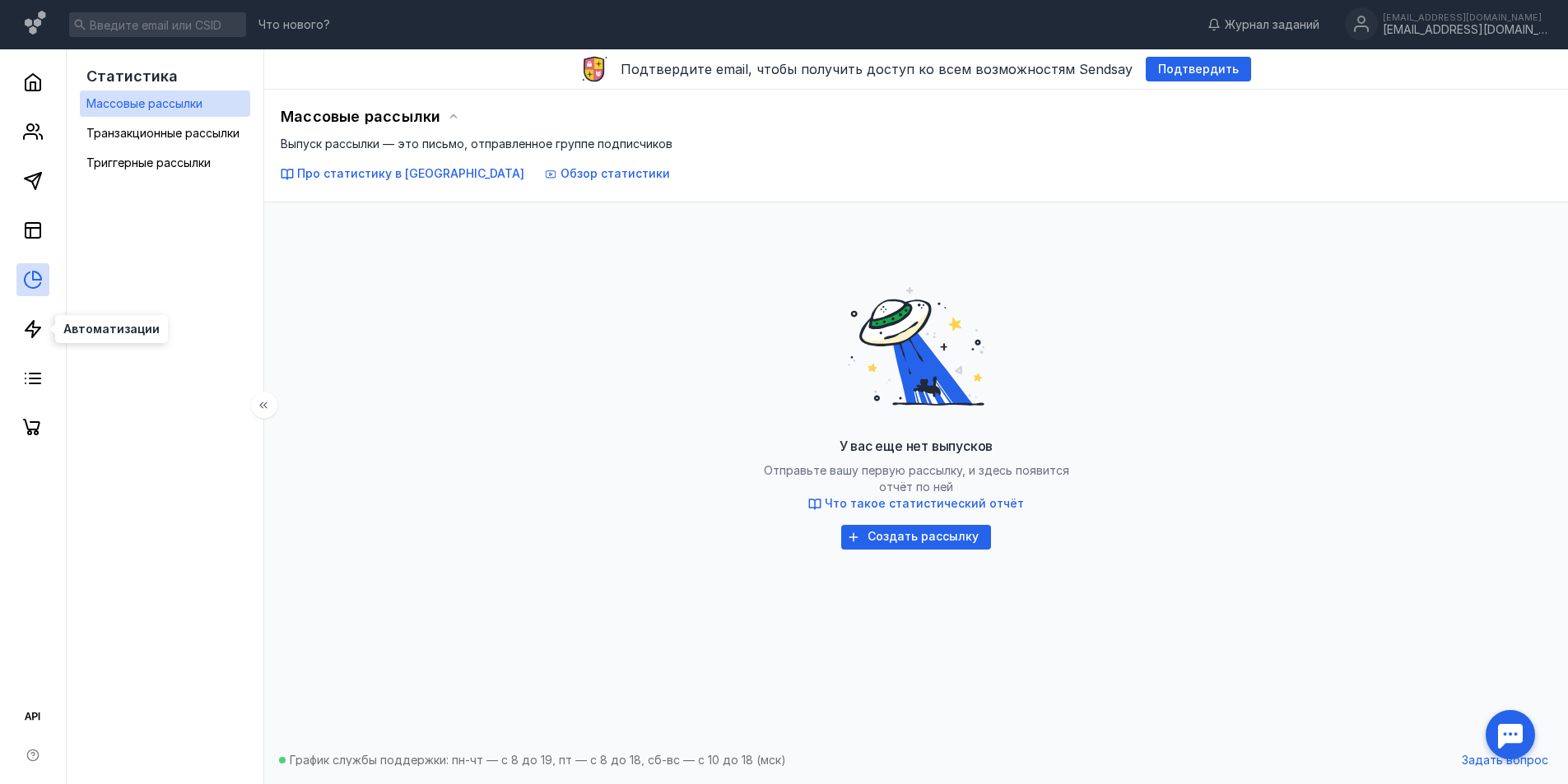
click at [6, 331] on div at bounding box center [33, 246] width 66 height 394
click at [27, 333] on icon at bounding box center [32, 328] width 20 height 20
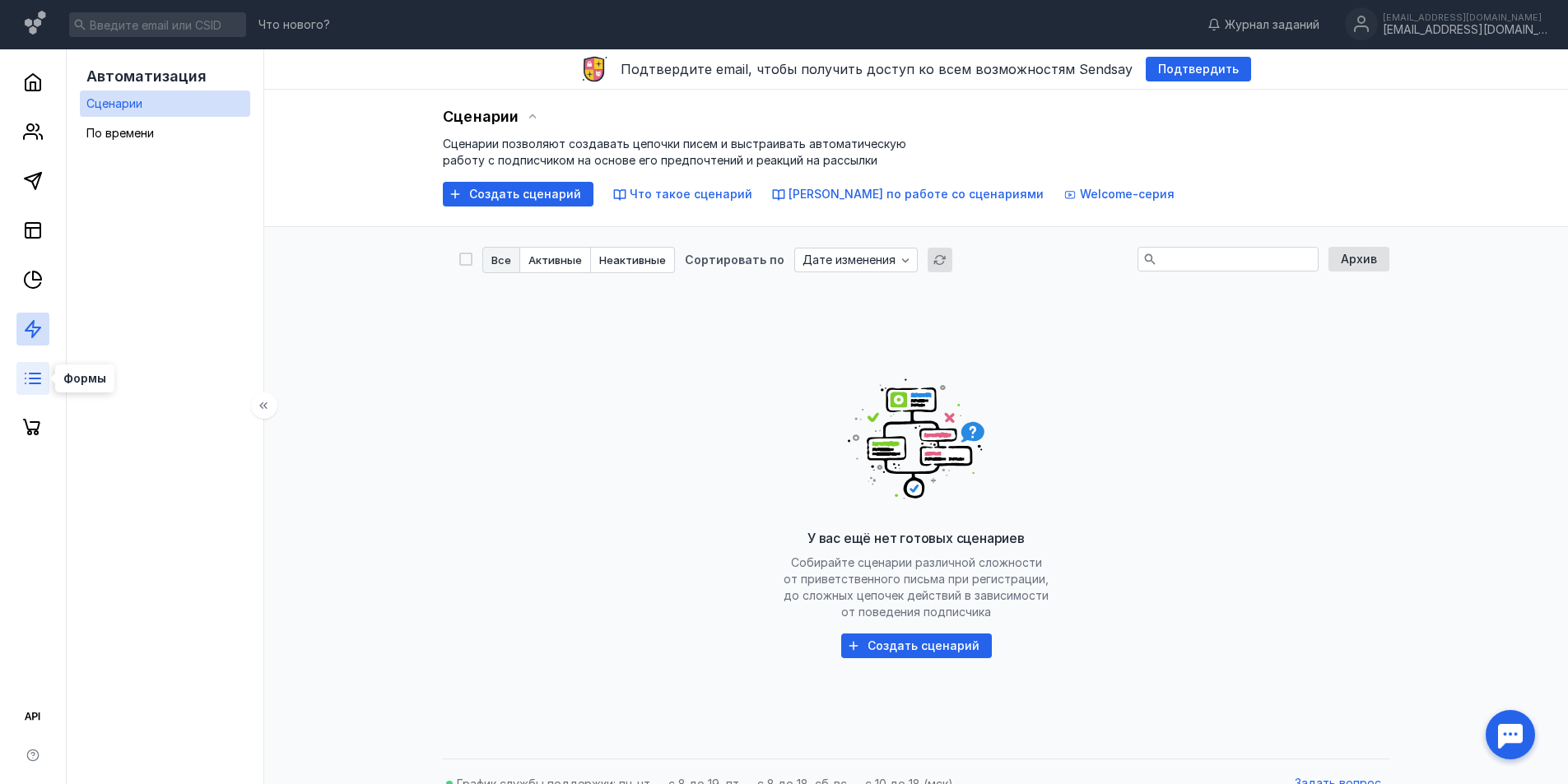
click at [34, 383] on line at bounding box center [34, 383] width 10 height 0
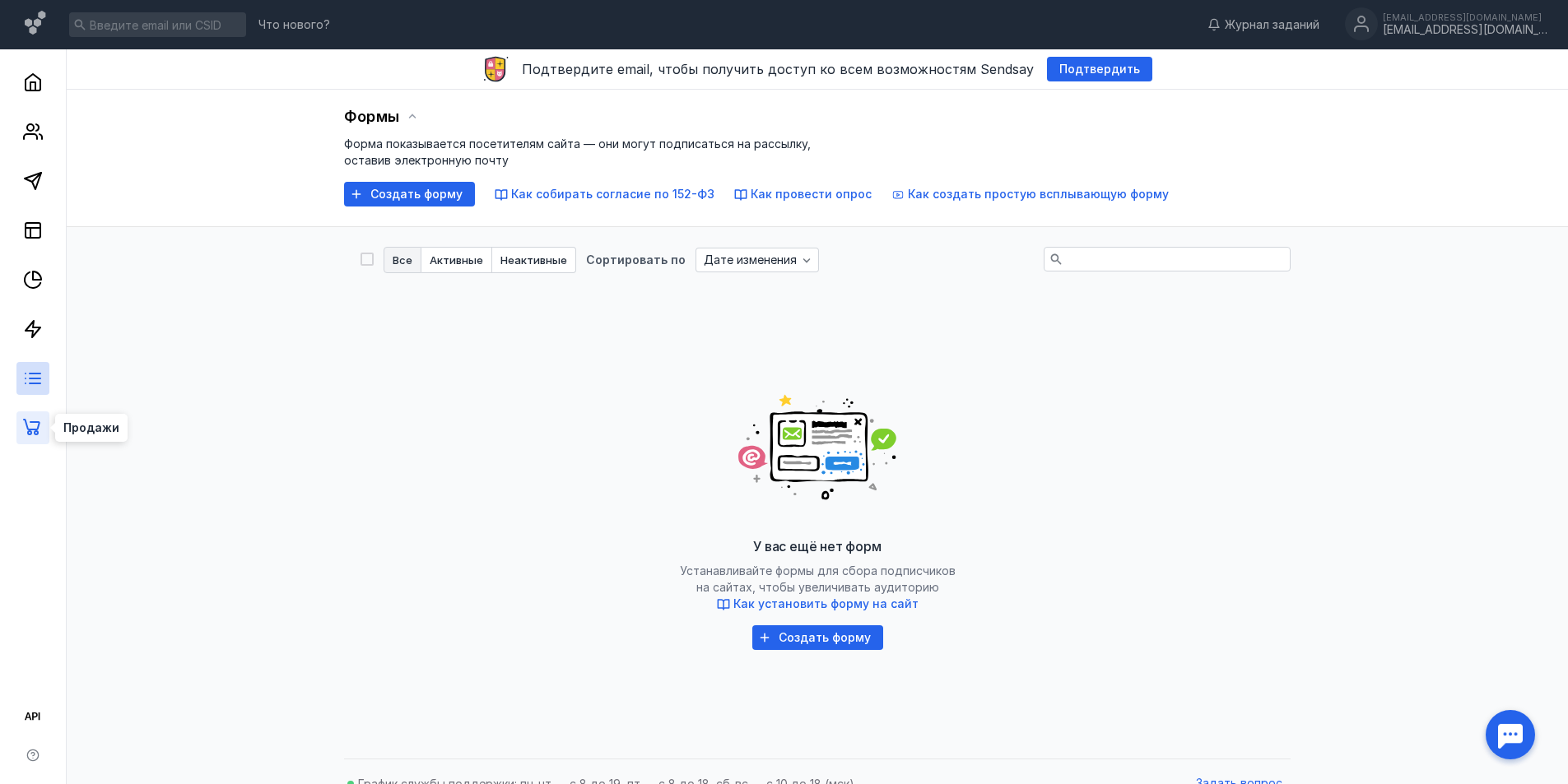
click at [41, 434] on icon at bounding box center [32, 427] width 20 height 20
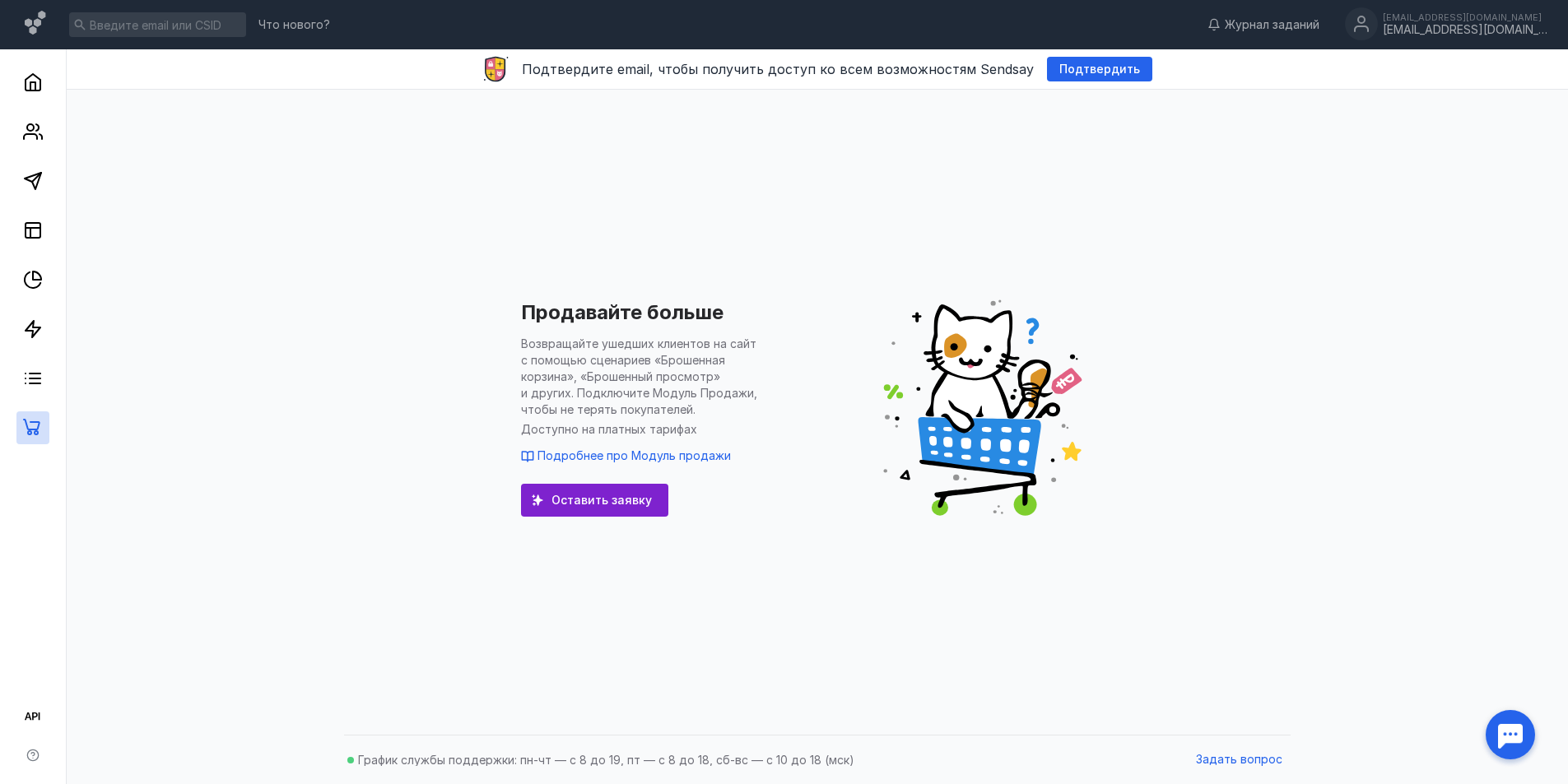
click at [1261, 37] on nav "Журнал заданий [EMAIL_ADDRESS][DOMAIN_NAME] [EMAIL_ADDRESS][DOMAIN_NAME]" at bounding box center [1381, 25] width 373 height 33
click at [1259, 29] on span "Журнал заданий" at bounding box center [1272, 24] width 94 height 16
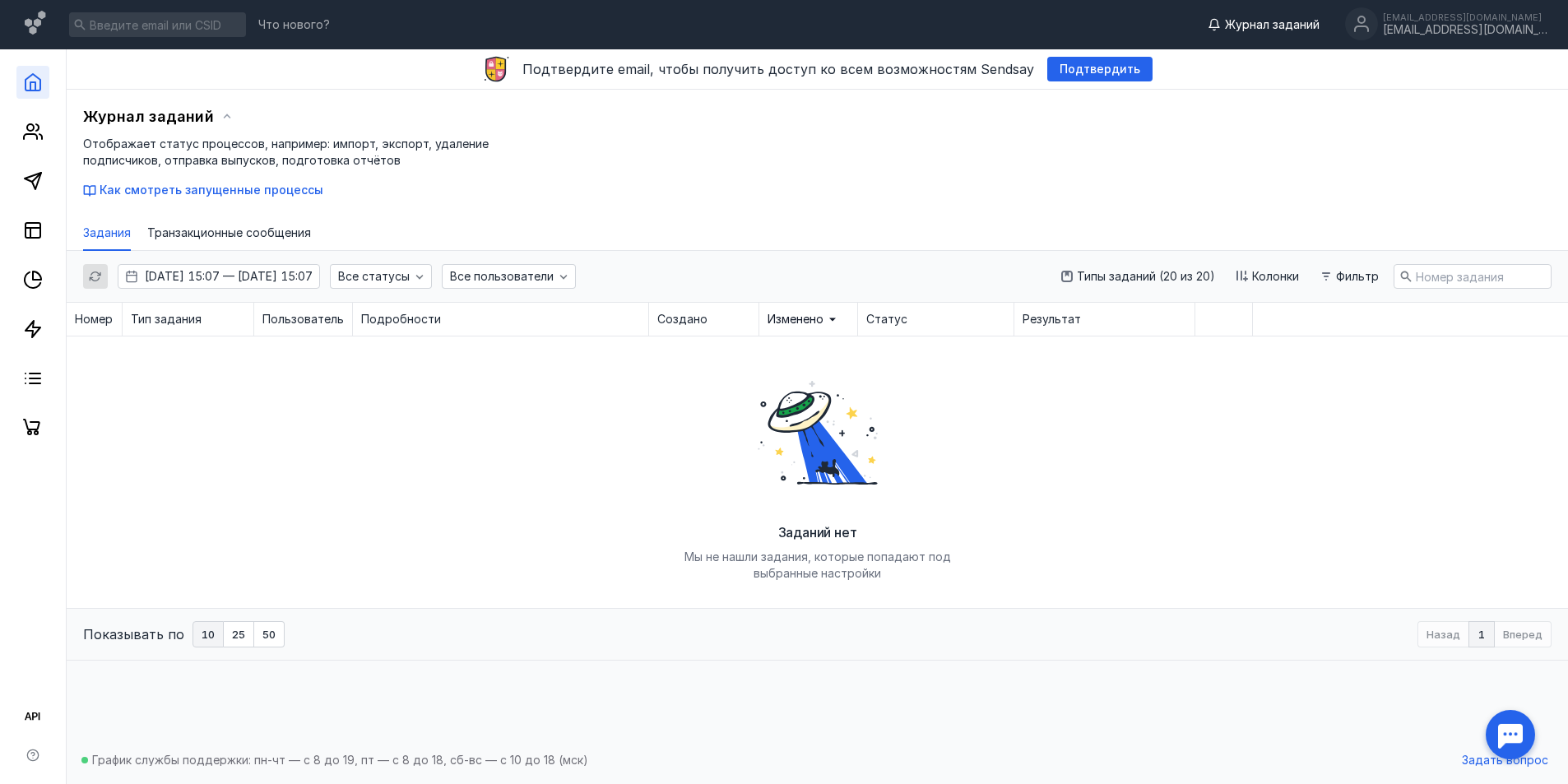
click at [46, 75] on link at bounding box center [32, 82] width 33 height 33
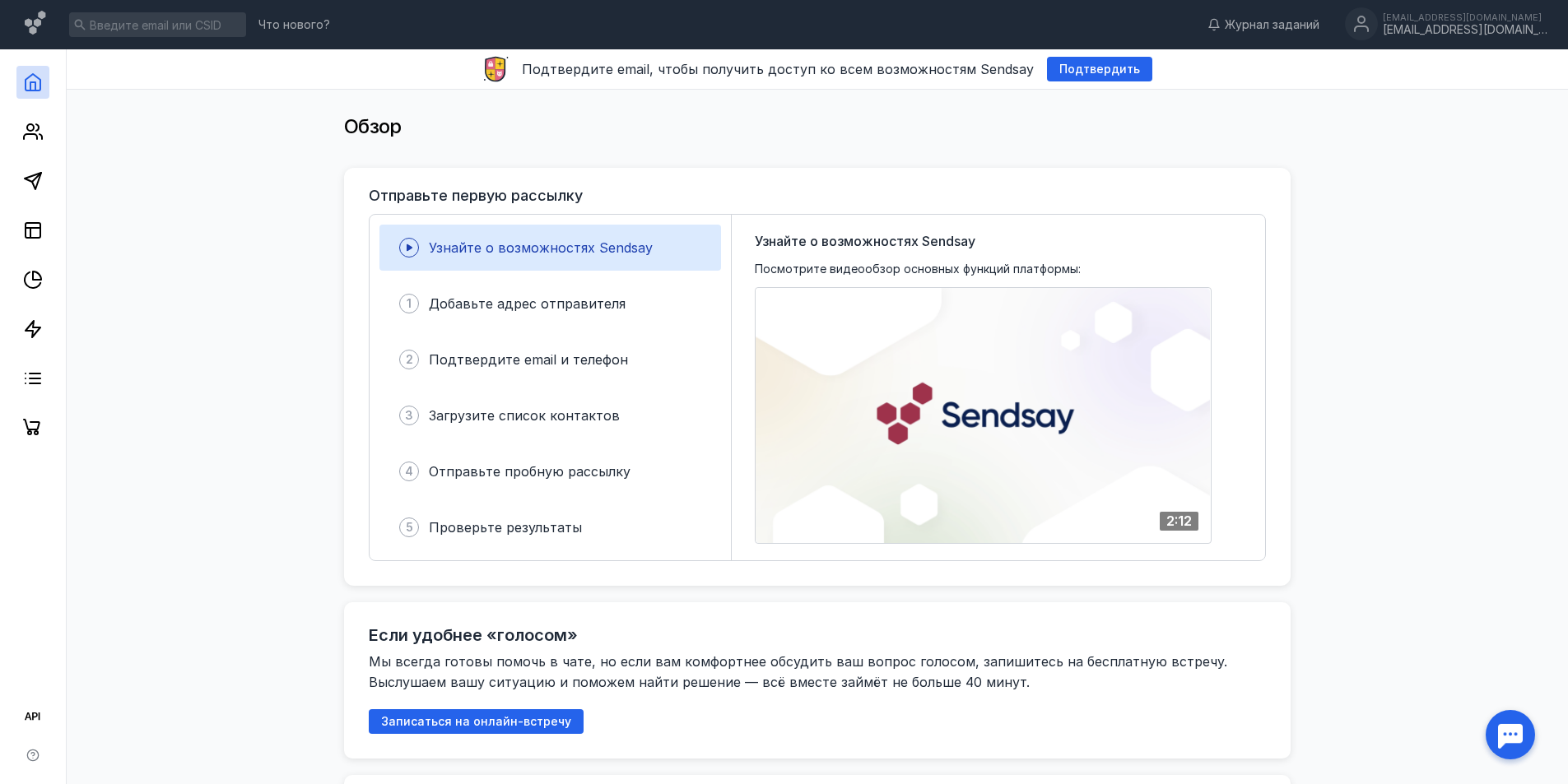
click at [49, 25] on div "Что нового? Журнал заданий [EMAIL_ADDRESS][DOMAIN_NAME] [EMAIL_ADDRESS][DOMAIN_…" at bounding box center [784, 25] width 1568 height 49
click at [42, 23] on icon at bounding box center [36, 25] width 24 height 28
